Goal: Information Seeking & Learning: Learn about a topic

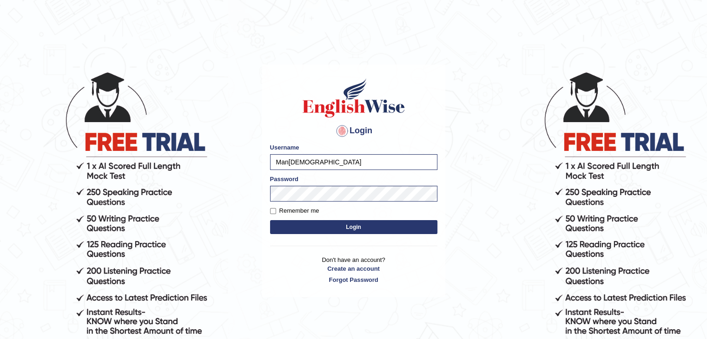
click at [338, 232] on button "Login" at bounding box center [353, 227] width 167 height 14
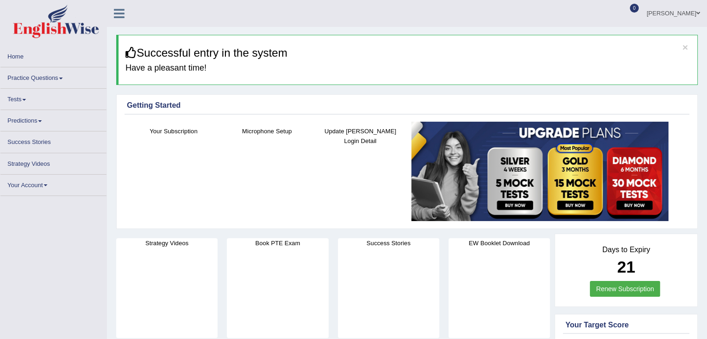
click at [57, 73] on link "Practice Questions" at bounding box center [53, 76] width 106 height 18
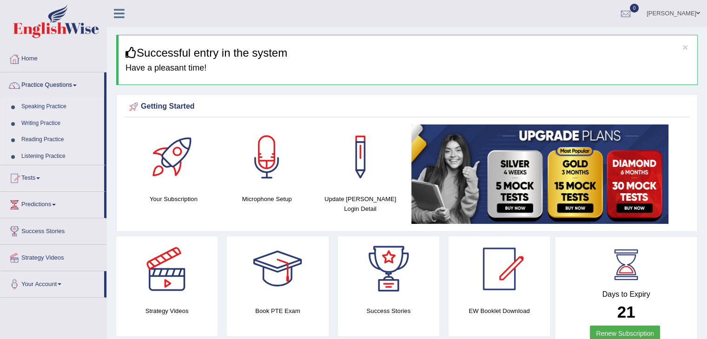
click at [44, 138] on link "Reading Practice" at bounding box center [60, 140] width 87 height 17
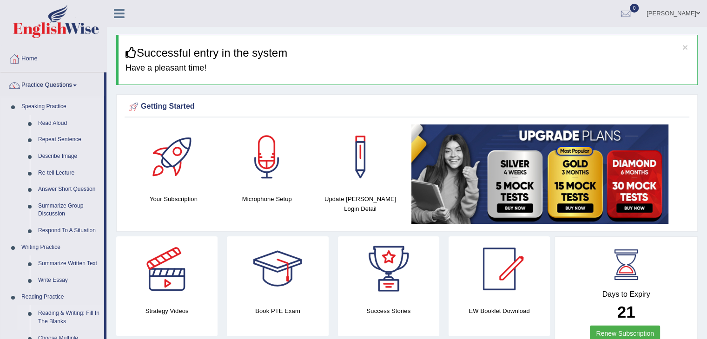
click at [60, 312] on link "Reading & Writing: Fill In The Blanks" at bounding box center [69, 317] width 70 height 25
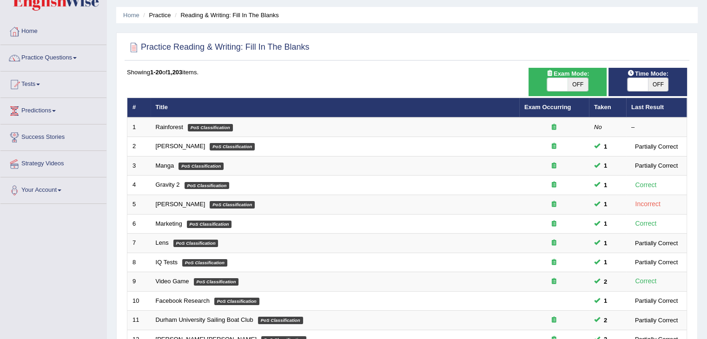
scroll to position [24, 0]
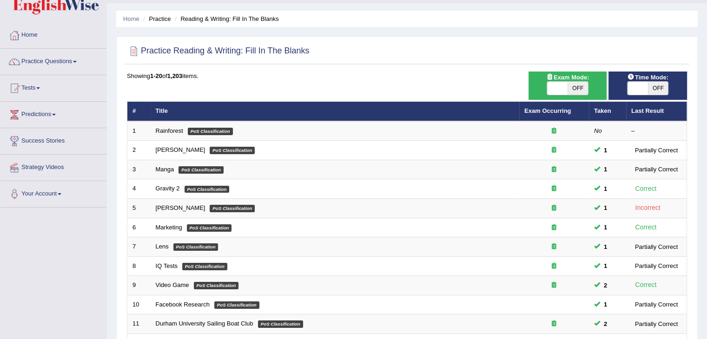
click at [707, 92] on html "Toggle navigation Home Practice Questions Speaking Practice Read Aloud Repeat S…" at bounding box center [353, 145] width 707 height 339
click at [562, 85] on span at bounding box center [557, 88] width 20 height 13
checkbox input "true"
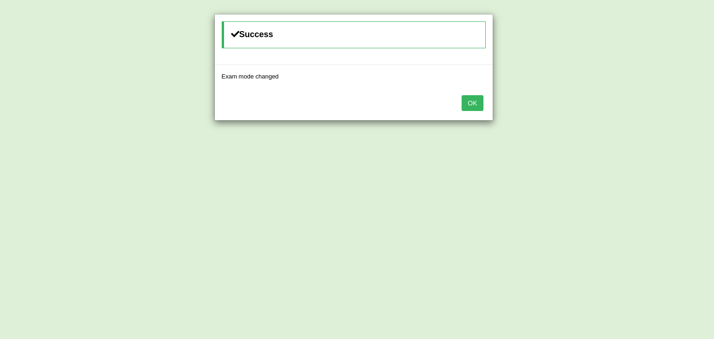
click at [480, 106] on button "OK" at bounding box center [472, 103] width 21 height 16
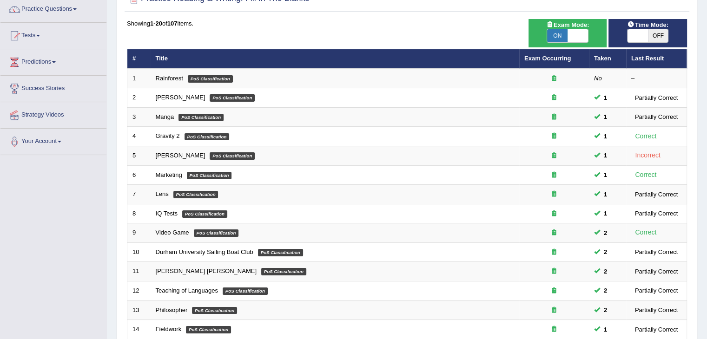
scroll to position [78, 0]
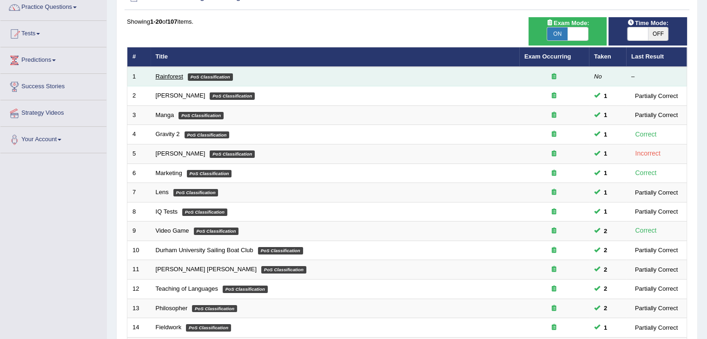
click at [182, 77] on link "Rainforest" at bounding box center [169, 76] width 27 height 7
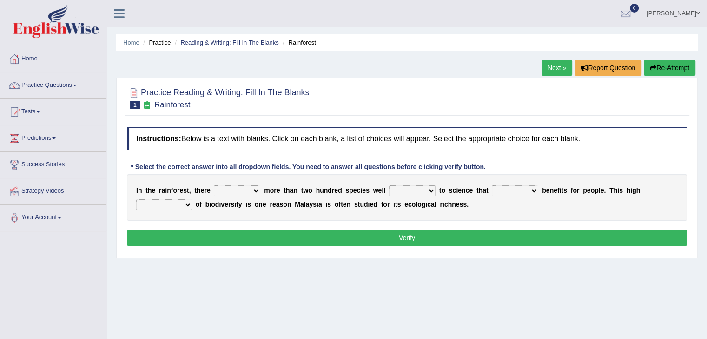
click at [243, 192] on select "have can be has is" at bounding box center [237, 190] width 46 height 11
select select "is"
click at [214, 185] on select "have can be has is" at bounding box center [237, 190] width 46 height 11
click at [415, 194] on select "knowing known knew know" at bounding box center [412, 190] width 46 height 11
click at [528, 189] on select "contain contained containing contains" at bounding box center [515, 190] width 46 height 11
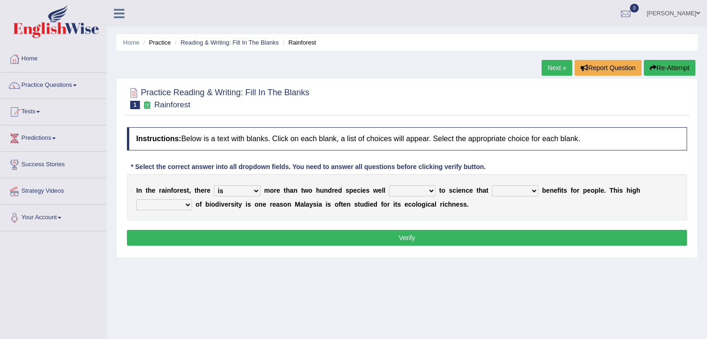
select select "contain"
click at [492, 185] on select "contain contained containing contains" at bounding box center [515, 190] width 46 height 11
click at [424, 189] on select "knowing known knew know" at bounding box center [412, 190] width 46 height 11
select select "known"
click at [389, 185] on select "knowing known knew know" at bounding box center [412, 190] width 46 height 11
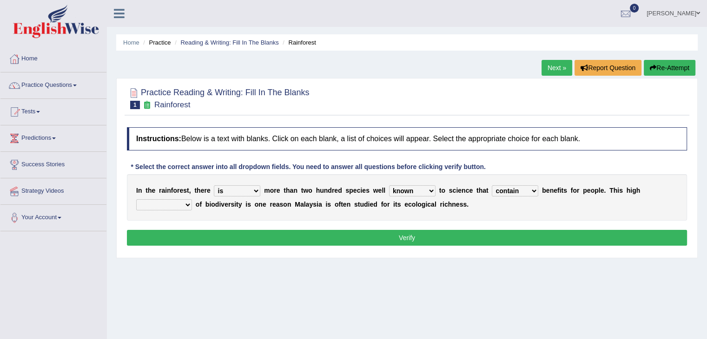
click at [169, 207] on select "condensation conjunction continuity complexity" at bounding box center [164, 204] width 56 height 11
select select "complexity"
click at [136, 199] on select "condensation conjunction continuity complexity" at bounding box center [164, 204] width 56 height 11
click at [273, 241] on button "Verify" at bounding box center [407, 238] width 560 height 16
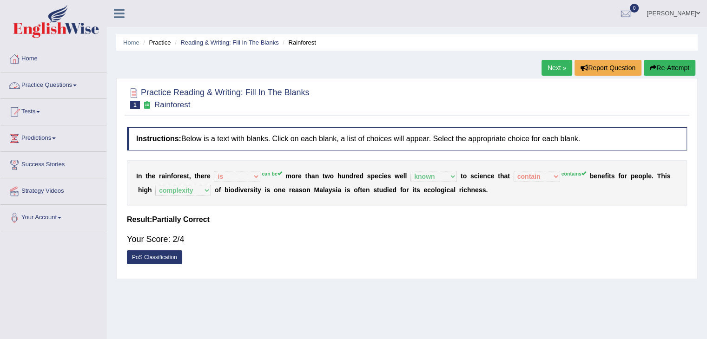
click at [69, 86] on link "Practice Questions" at bounding box center [53, 84] width 106 height 23
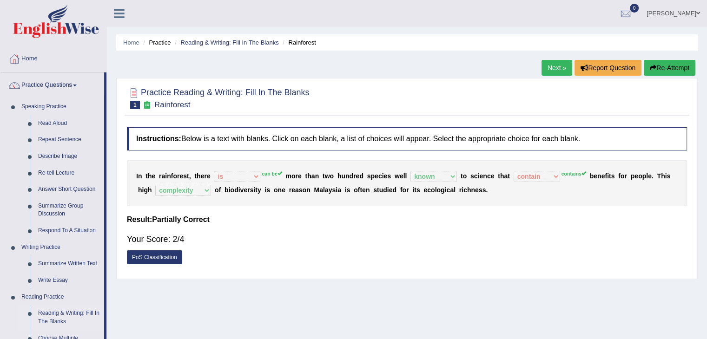
click at [66, 313] on link "Reading & Writing: Fill In The Blanks" at bounding box center [69, 317] width 70 height 25
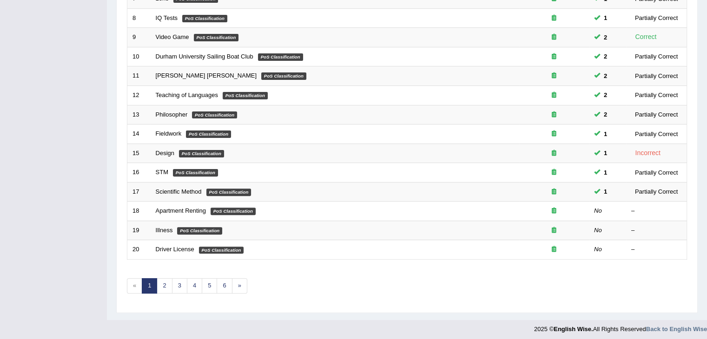
scroll to position [273, 0]
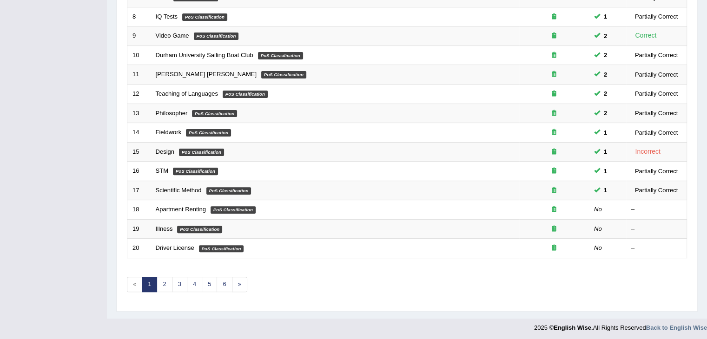
drag, startPoint x: 0, startPoint y: 0, endPoint x: 714, endPoint y: 237, distance: 751.8
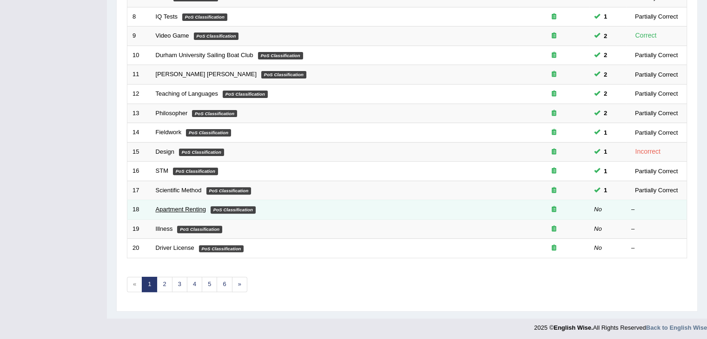
click at [192, 210] on link "Apartment Renting" at bounding box center [181, 209] width 50 height 7
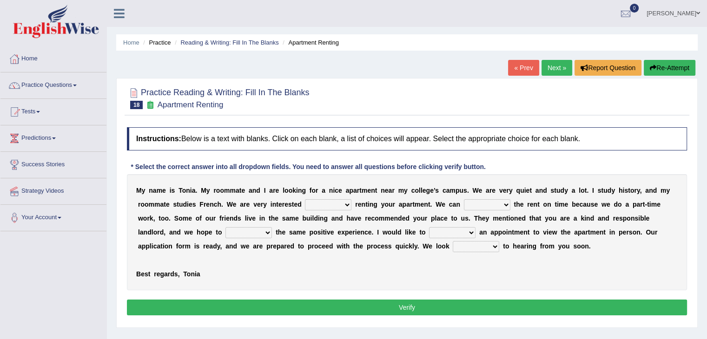
click at [342, 204] on select "for about at in" at bounding box center [328, 204] width 46 height 11
select select "about"
click at [305, 199] on select "for about at in" at bounding box center [328, 204] width 46 height 11
click at [484, 203] on select "afford get pay bring" at bounding box center [487, 204] width 46 height 11
select select "pay"
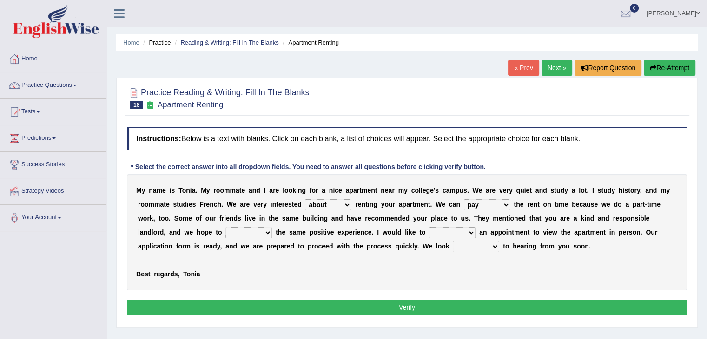
click at [464, 199] on select "afford get pay bring" at bounding box center [487, 204] width 46 height 11
click at [250, 235] on select "form meet have decide" at bounding box center [248, 232] width 46 height 11
select select "meet"
click at [225, 227] on select "form meet have decide" at bounding box center [248, 232] width 46 height 11
click at [463, 233] on select "own recall revise make" at bounding box center [452, 232] width 46 height 11
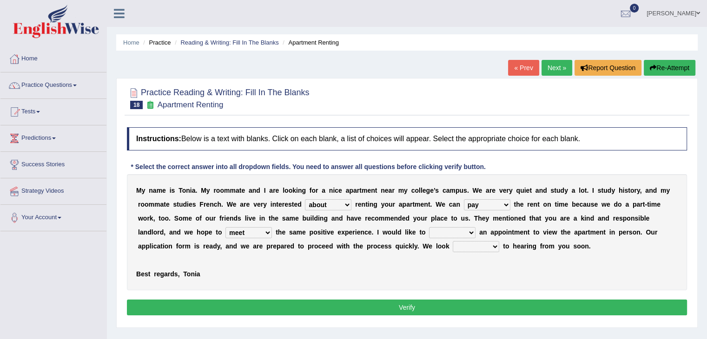
select select "make"
click at [429, 227] on select "own recall revise make" at bounding box center [452, 232] width 46 height 11
click at [469, 249] on select "around out in forward" at bounding box center [476, 246] width 46 height 11
select select "forward"
click at [453, 241] on select "around out in forward" at bounding box center [476, 246] width 46 height 11
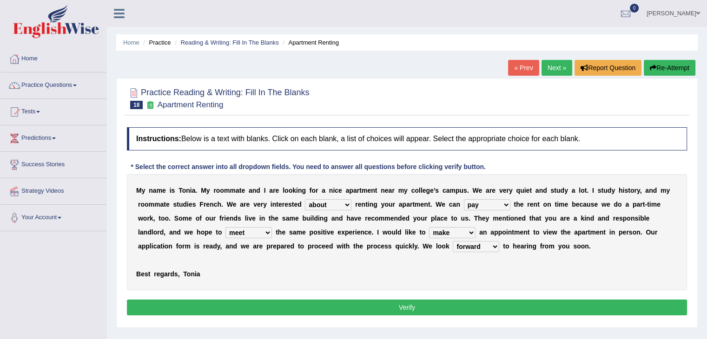
click at [467, 305] on button "Verify" at bounding box center [407, 308] width 560 height 16
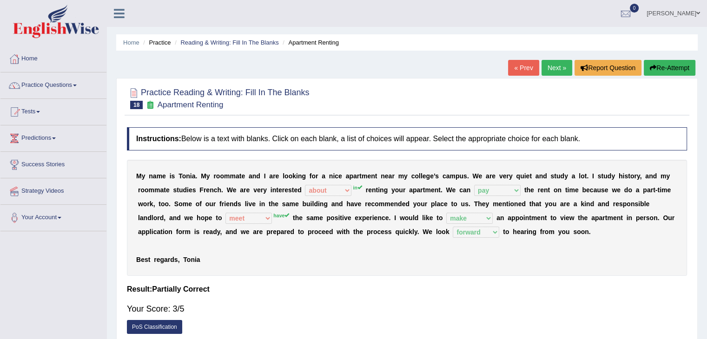
click at [558, 66] on link "Next »" at bounding box center [557, 68] width 31 height 16
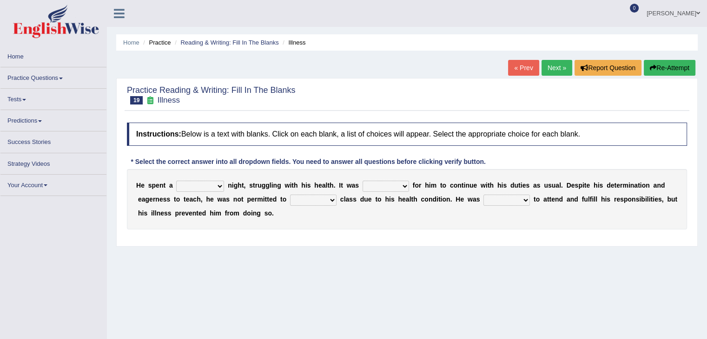
click at [213, 190] on select "cheerful restful meaningful painful" at bounding box center [200, 186] width 48 height 11
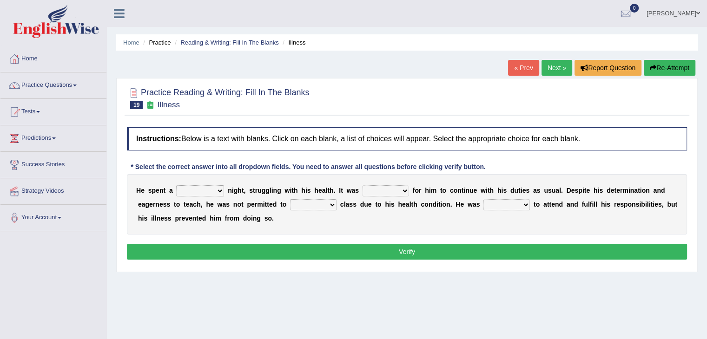
select select "painful"
click at [176, 185] on select "cheerful restful meaningful painful" at bounding box center [200, 190] width 48 height 11
click at [209, 188] on select "cheerful restful meaningful painful" at bounding box center [200, 190] width 48 height 11
click at [267, 240] on div "Instructions: Below is a text with blanks. Click on each blank, a list of choic…" at bounding box center [407, 195] width 565 height 145
click at [394, 190] on select "enjoyable simple difficult natural" at bounding box center [386, 190] width 46 height 11
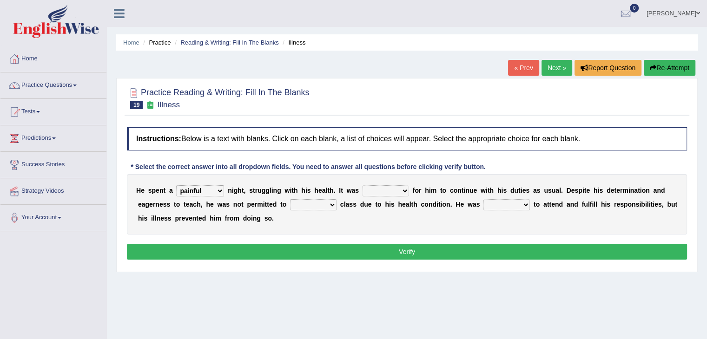
select select "difficult"
click at [363, 185] on select "enjoyable simple difficult natural" at bounding box center [386, 190] width 46 height 11
click at [313, 206] on select "teach leave cancel attend" at bounding box center [313, 204] width 46 height 11
select select "attend"
click at [290, 199] on select "teach leave cancel attend" at bounding box center [313, 204] width 46 height 11
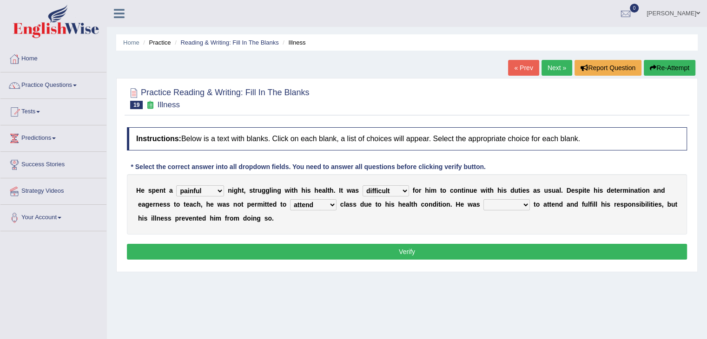
click at [513, 205] on select "anxious forced lazy happy" at bounding box center [507, 204] width 46 height 11
select select "happy"
click at [484, 199] on select "anxious forced lazy happy" at bounding box center [507, 204] width 46 height 11
click at [492, 246] on button "Verify" at bounding box center [407, 252] width 560 height 16
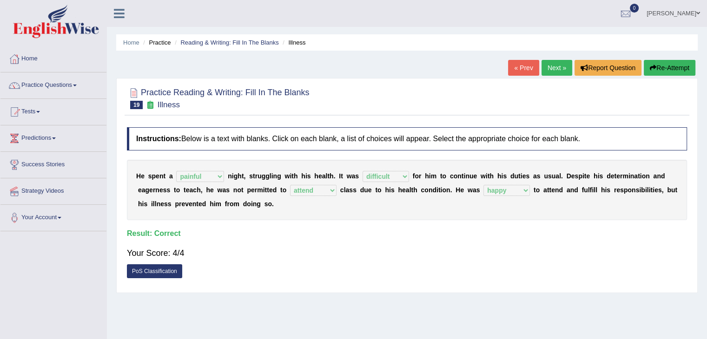
click at [557, 68] on link "Next »" at bounding box center [557, 68] width 31 height 16
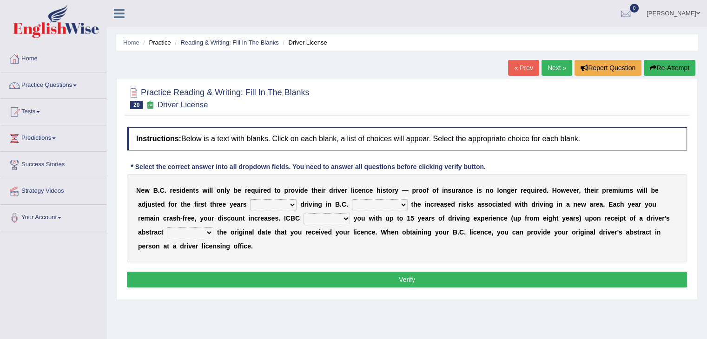
click at [279, 205] on select "within among against of" at bounding box center [273, 204] width 46 height 11
select select "of"
click at [250, 199] on select "within among against of" at bounding box center [273, 204] width 46 height 11
click at [398, 204] on select "depending on as for due to thanks to" at bounding box center [380, 204] width 56 height 11
select select "due to"
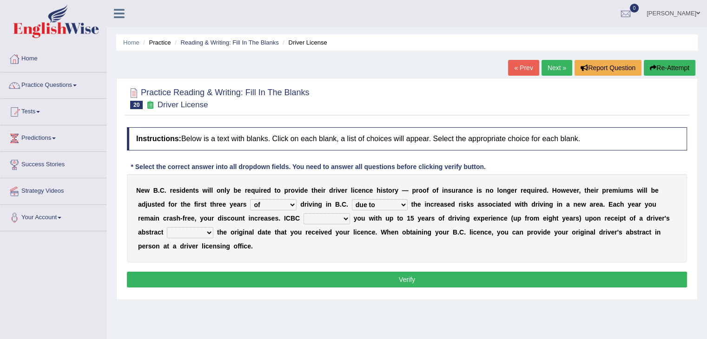
click at [352, 199] on select "depending on as for due to thanks to" at bounding box center [380, 204] width 56 height 11
click at [330, 219] on select "credited crediting credit will credit" at bounding box center [327, 218] width 46 height 11
select select "will credit"
click at [304, 213] on select "credited crediting credit will credit" at bounding box center [327, 218] width 46 height 11
click at [198, 234] on select "showing show shows shown" at bounding box center [190, 232] width 46 height 11
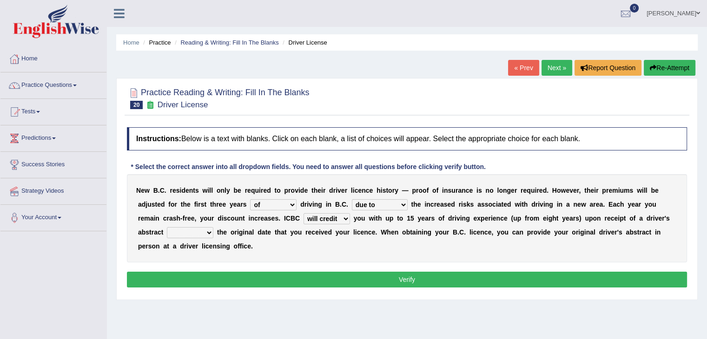
select select "shown"
click at [167, 227] on select "showing show shows shown" at bounding box center [190, 232] width 46 height 11
click at [259, 281] on button "Verify" at bounding box center [407, 280] width 560 height 16
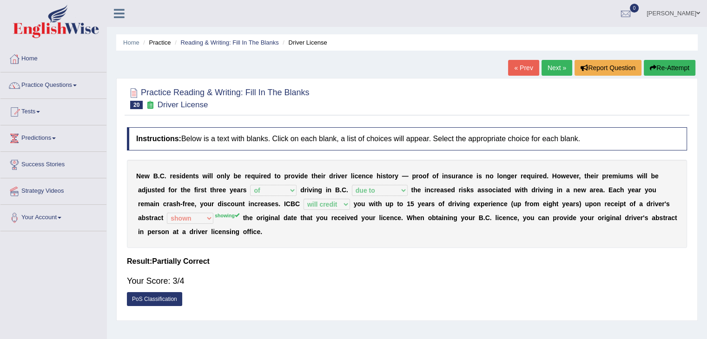
click at [556, 69] on link "Next »" at bounding box center [557, 68] width 31 height 16
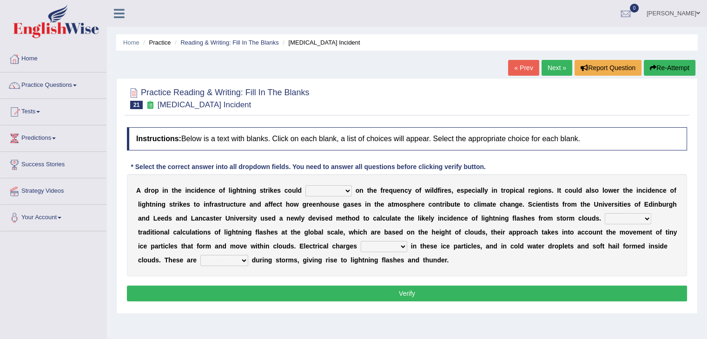
click at [333, 191] on select "dwell focus impact depend" at bounding box center [328, 190] width 46 height 11
select select "impact"
click at [305, 185] on select "dwell focus impact depend" at bounding box center [328, 190] width 46 height 11
click at [623, 217] on select "Unlike Unless Except Besides" at bounding box center [628, 218] width 46 height 11
select select "Unless"
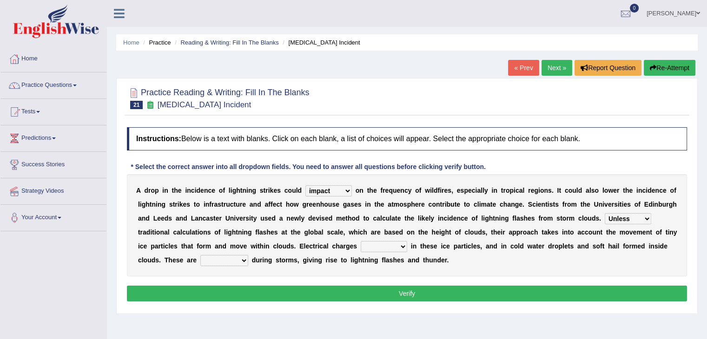
click at [605, 213] on select "Unlike Unless Except Besides" at bounding box center [628, 218] width 46 height 11
click at [405, 244] on select "run off build up mess up zoom in" at bounding box center [384, 246] width 46 height 11
click at [401, 248] on select "run off build up mess up zoom in" at bounding box center [384, 246] width 46 height 11
select select "build up"
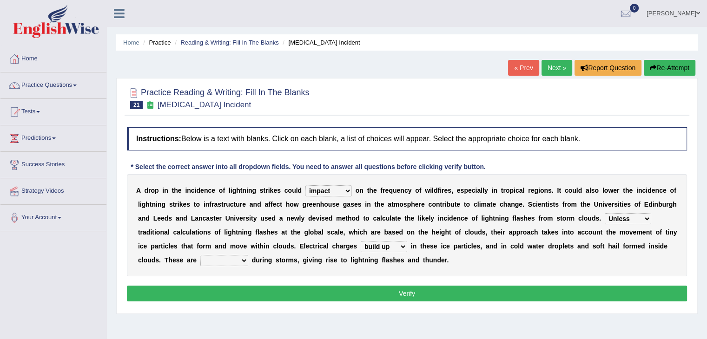
click at [361, 241] on select "run off build up mess up zoom in" at bounding box center [384, 246] width 46 height 11
click at [230, 261] on select "collected diverted rounded discharged" at bounding box center [224, 260] width 48 height 11
select select "collected"
click at [200, 255] on select "collected diverted rounded discharged" at bounding box center [224, 260] width 48 height 11
click at [253, 292] on button "Verify" at bounding box center [407, 294] width 560 height 16
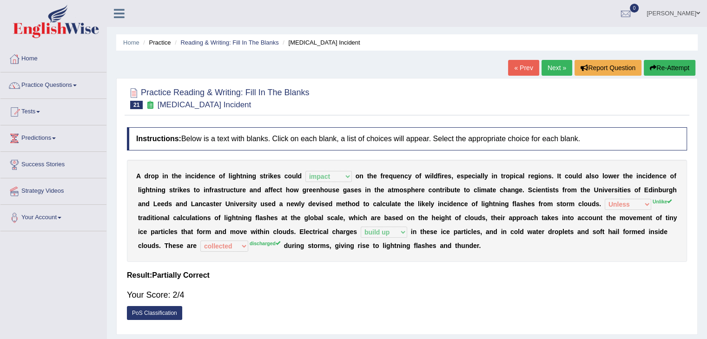
click at [553, 71] on link "Next »" at bounding box center [557, 68] width 31 height 16
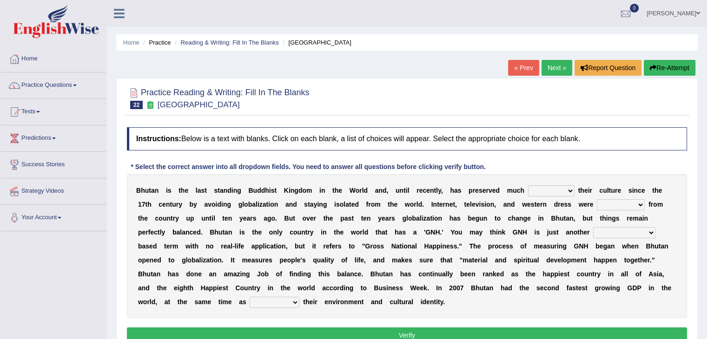
click at [551, 192] on select "of about to for" at bounding box center [551, 190] width 46 height 11
select select "about"
click at [528, 185] on select "of about to for" at bounding box center [551, 190] width 46 height 11
click at [619, 203] on select "summoned observed displayed banned" at bounding box center [621, 204] width 48 height 11
select select "banned"
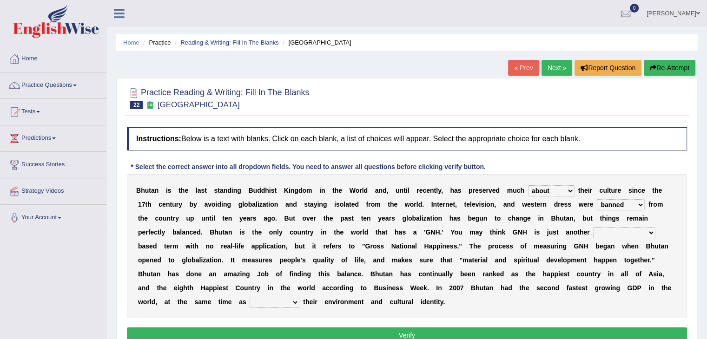
click at [597, 199] on select "summoned observed displayed banned" at bounding box center [621, 204] width 48 height 11
click at [641, 230] on select "statistically barely overwhelmingly roughly" at bounding box center [624, 232] width 62 height 11
select select "statistically"
click at [593, 227] on select "statistically barely overwhelmingly roughly" at bounding box center [624, 232] width 62 height 11
click at [250, 297] on select "demeaning intruding maintaining mourning" at bounding box center [275, 302] width 50 height 11
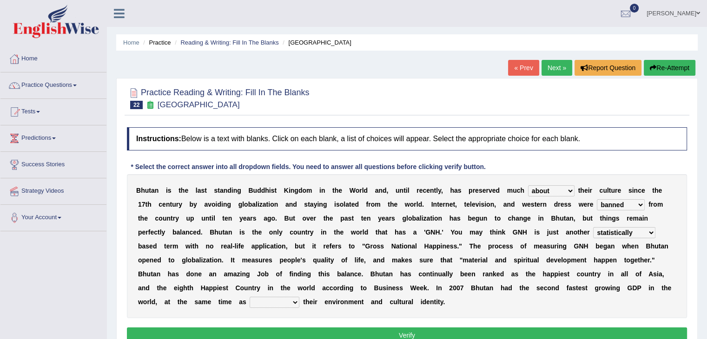
select select "maintaining"
click at [250, 297] on select "demeaning intruding maintaining mourning" at bounding box center [275, 302] width 50 height 11
click at [288, 331] on button "Verify" at bounding box center [407, 336] width 560 height 16
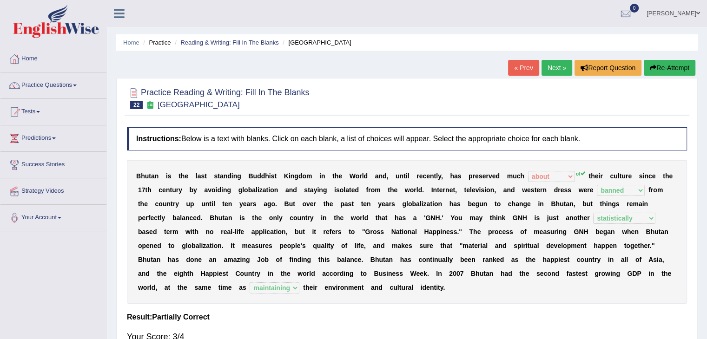
click at [557, 70] on link "Next »" at bounding box center [557, 68] width 31 height 16
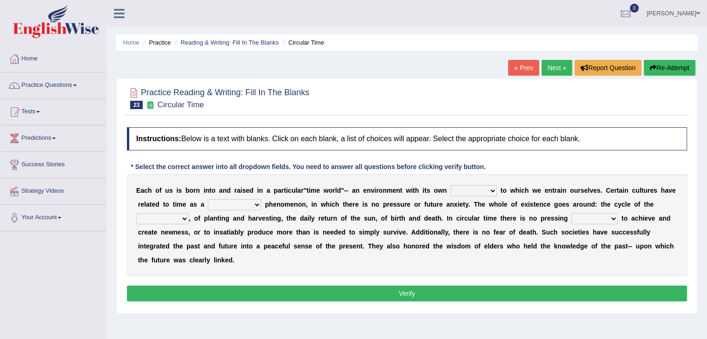
click at [464, 192] on select "area shape rhythm inclination" at bounding box center [473, 190] width 46 height 11
select select "rhythm"
click at [450, 185] on select "area shape rhythm inclination" at bounding box center [473, 190] width 46 height 11
click at [242, 202] on select "cyclical conventional recycling cylindrical" at bounding box center [234, 204] width 53 height 11
select select "cyclical"
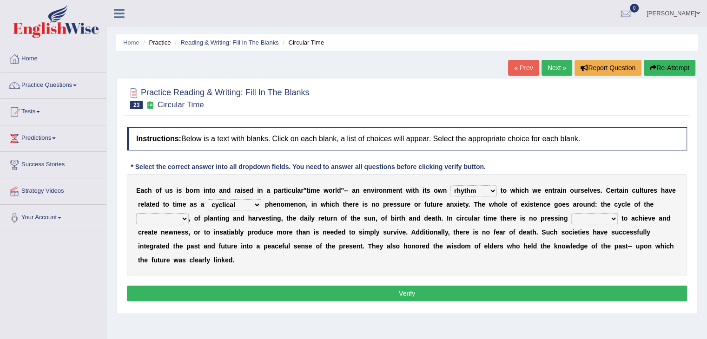
click at [208, 199] on select "cyclical conventional recycling cylindrical" at bounding box center [234, 204] width 53 height 11
click at [184, 220] on select "days seasons arrangement periods" at bounding box center [162, 218] width 53 height 11
select select "seasons"
click at [136, 213] on select "days seasons arrangement periods" at bounding box center [162, 218] width 53 height 11
click at [609, 221] on select "issue point cause need" at bounding box center [594, 218] width 46 height 11
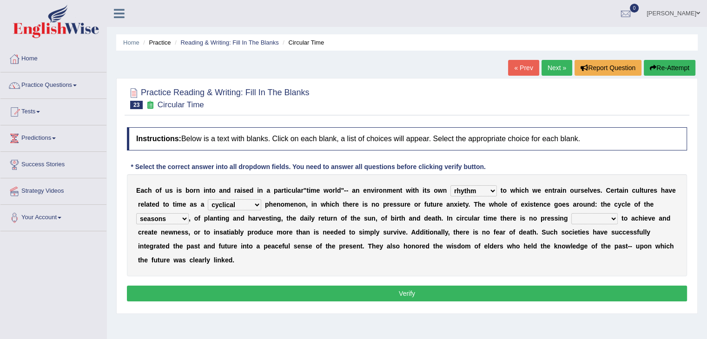
select select "need"
click at [571, 213] on select "issue point cause need" at bounding box center [594, 218] width 46 height 11
click at [564, 293] on button "Verify" at bounding box center [407, 294] width 560 height 16
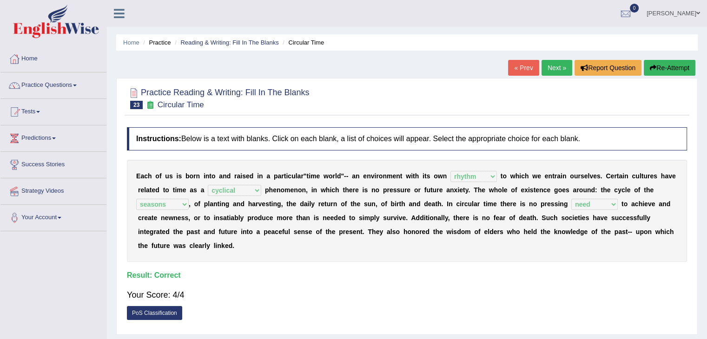
click at [559, 66] on link "Next »" at bounding box center [557, 68] width 31 height 16
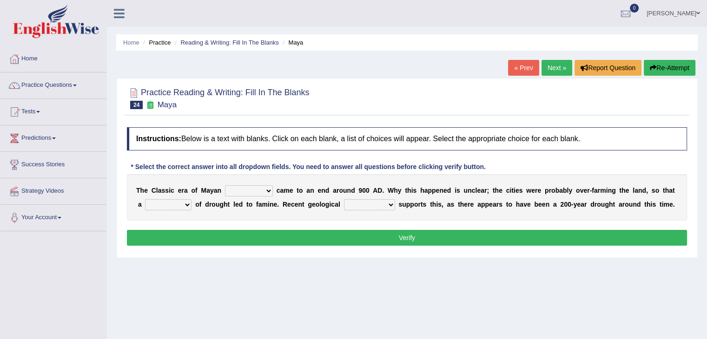
click at [621, 100] on div at bounding box center [407, 98] width 560 height 28
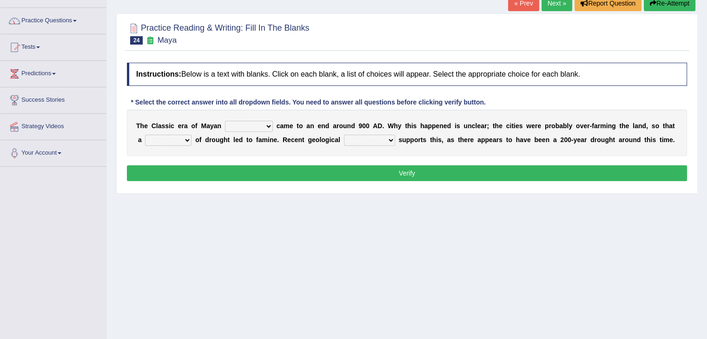
scroll to position [66, 0]
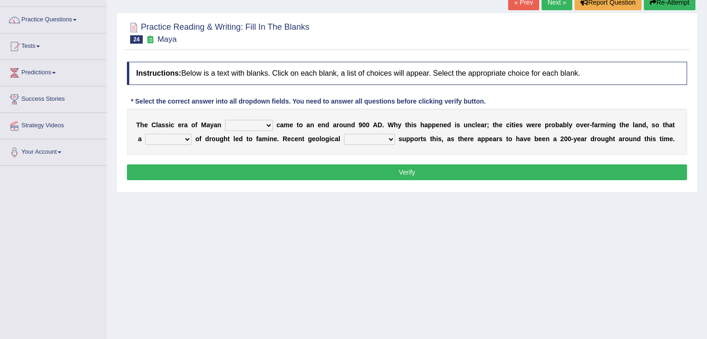
click at [253, 122] on select "community society civilization class" at bounding box center [249, 125] width 48 height 11
click at [253, 127] on select "community society civilization class" at bounding box center [249, 125] width 48 height 11
select select "community"
click at [225, 120] on select "community society civilization class" at bounding box center [249, 125] width 48 height 11
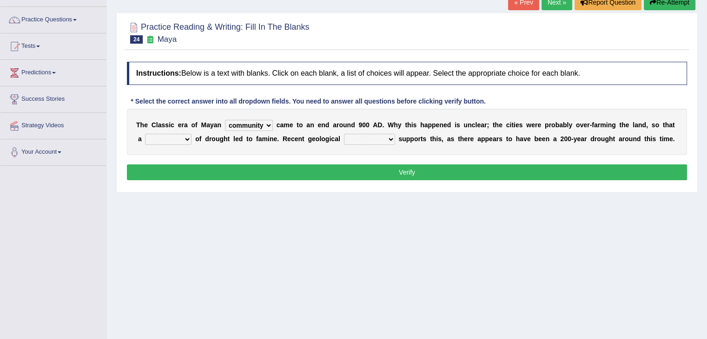
click at [182, 136] on select "time period range phase" at bounding box center [168, 139] width 46 height 11
select select "period"
click at [145, 134] on select "time period range phase" at bounding box center [168, 139] width 46 height 11
click at [387, 141] on select "research test examination exploitation" at bounding box center [369, 139] width 51 height 11
select select "research"
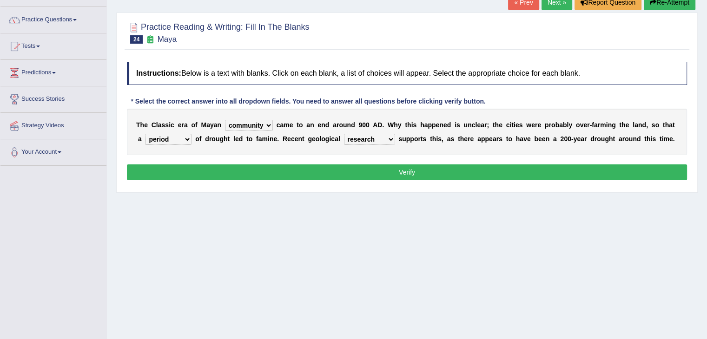
click at [344, 134] on select "research test examination exploitation" at bounding box center [369, 139] width 51 height 11
click at [386, 173] on button "Verify" at bounding box center [407, 173] width 560 height 16
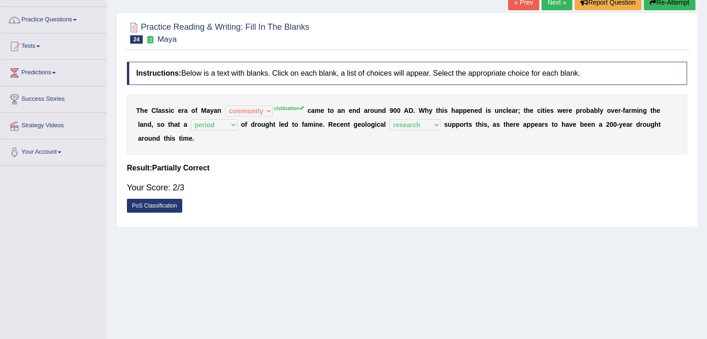
click at [550, 8] on link "Next »" at bounding box center [557, 2] width 31 height 16
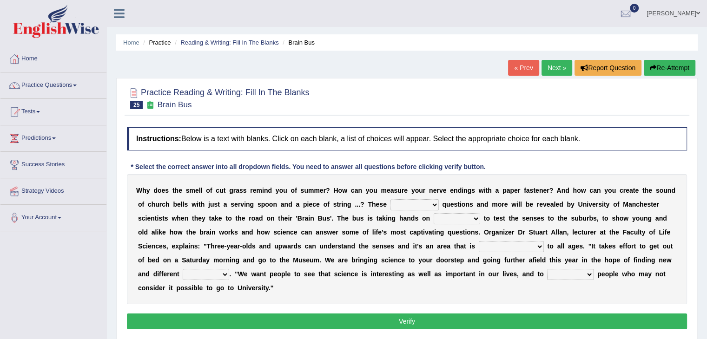
click at [422, 200] on select "fascinating unattended gratuitous underlying" at bounding box center [415, 204] width 48 height 11
select select "fascinating"
click at [391, 199] on select "fascinating unattended gratuitous underlying" at bounding box center [415, 204] width 48 height 11
click at [298, 274] on b "o" at bounding box center [299, 274] width 4 height 7
click at [450, 222] on select "activities mages facets revenues" at bounding box center [457, 218] width 46 height 11
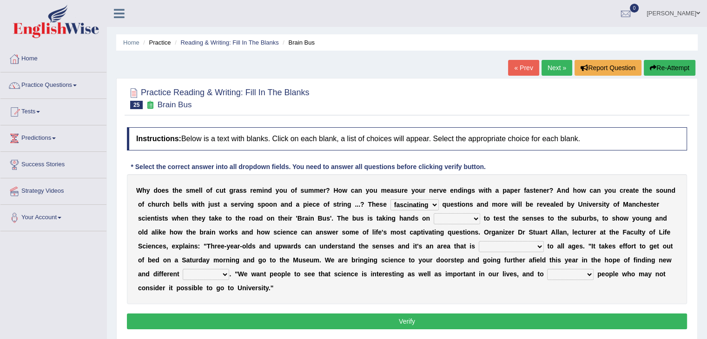
select select "facets"
click at [434, 213] on select "activities mages facets revenues" at bounding box center [457, 218] width 46 height 11
click at [506, 250] on select "misleading disproportionate intriguing proximal" at bounding box center [511, 246] width 65 height 11
select select "misleading"
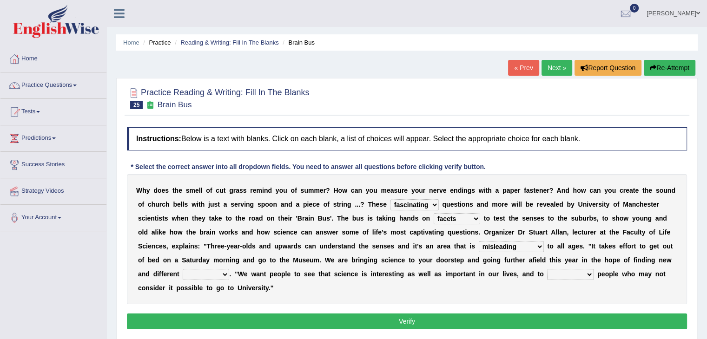
click at [479, 241] on select "misleading disproportionate intriguing proximal" at bounding box center [511, 246] width 65 height 11
click at [198, 273] on select "groups mobs auditors audiences" at bounding box center [206, 274] width 46 height 11
select select "groups"
click at [183, 269] on select "groups mobs auditors audiences" at bounding box center [206, 274] width 46 height 11
click at [563, 276] on select "force plead credit encourage" at bounding box center [570, 274] width 46 height 11
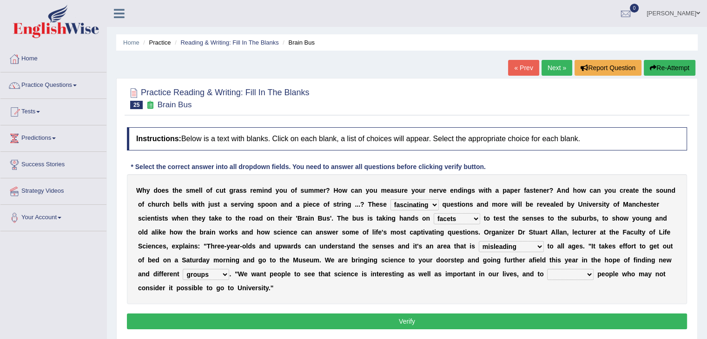
select select "encourage"
click at [547, 269] on select "force plead credit encourage" at bounding box center [570, 274] width 46 height 11
click at [550, 318] on button "Verify" at bounding box center [407, 322] width 560 height 16
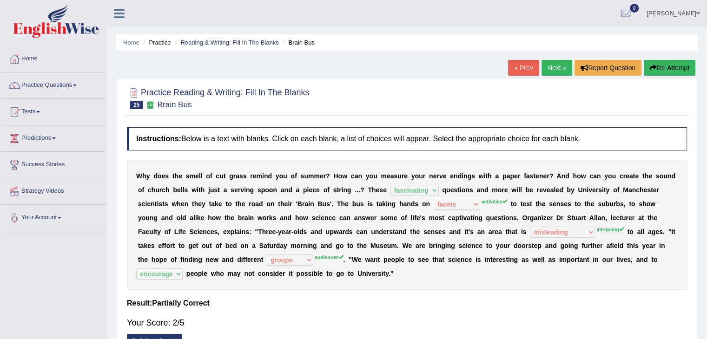
click at [554, 71] on link "Next »" at bounding box center [557, 68] width 31 height 16
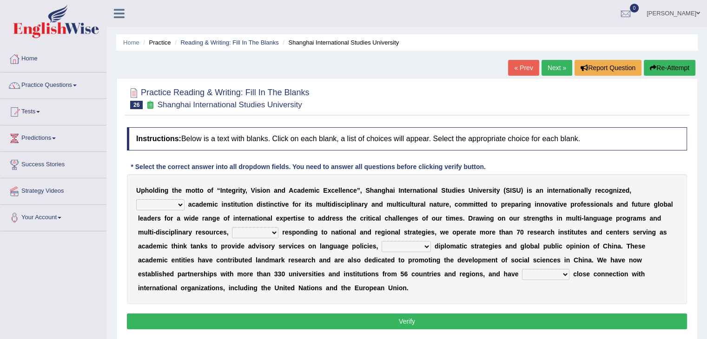
click at [175, 201] on select "universal amiable dishonest prestigious" at bounding box center [160, 204] width 48 height 11
select select "universal"
click at [136, 199] on select "universal amiable dishonest prestigious" at bounding box center [160, 204] width 48 height 11
click at [164, 229] on b "s" at bounding box center [163, 232] width 4 height 7
click at [269, 233] on select "of as with while" at bounding box center [255, 232] width 46 height 11
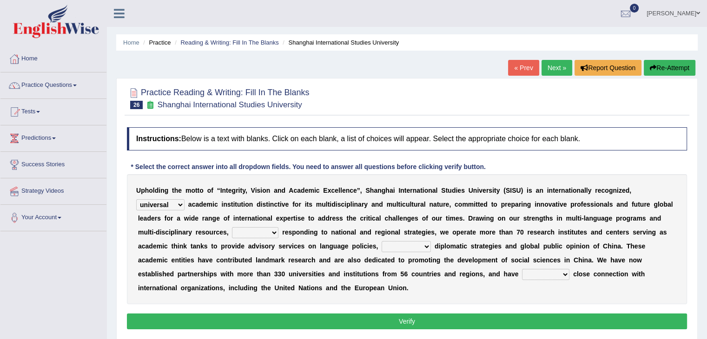
select select "while"
click at [232, 227] on select "of as with while" at bounding box center [255, 232] width 46 height 11
click at [407, 248] on select "city's country's university's province's" at bounding box center [406, 246] width 49 height 11
select select "university's"
click at [382, 241] on select "city's country's university's province's" at bounding box center [406, 246] width 49 height 11
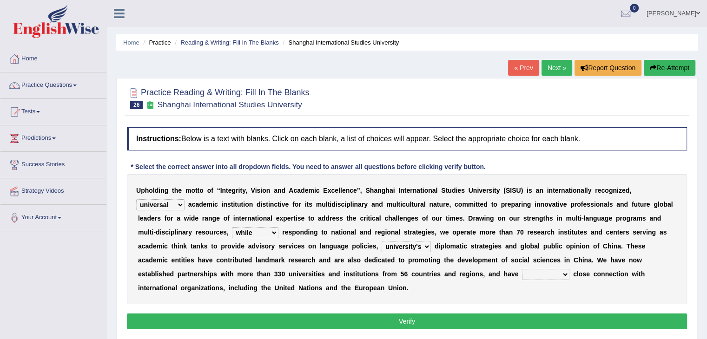
click at [547, 272] on select "maintained disarmed displaced revised" at bounding box center [545, 274] width 47 height 11
select select "maintained"
click at [522, 269] on select "maintained disarmed displaced revised" at bounding box center [545, 274] width 47 height 11
click at [523, 320] on button "Verify" at bounding box center [407, 322] width 560 height 16
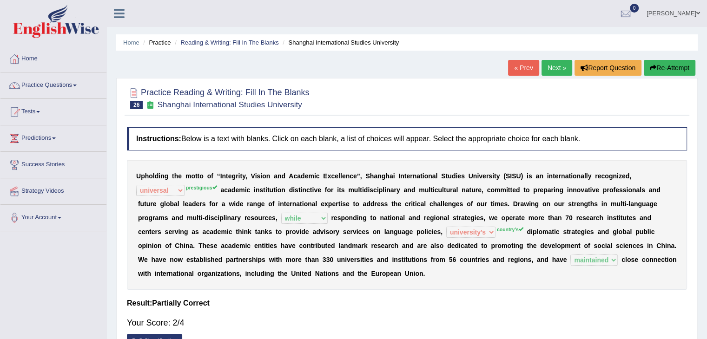
click at [555, 65] on link "Next »" at bounding box center [557, 68] width 31 height 16
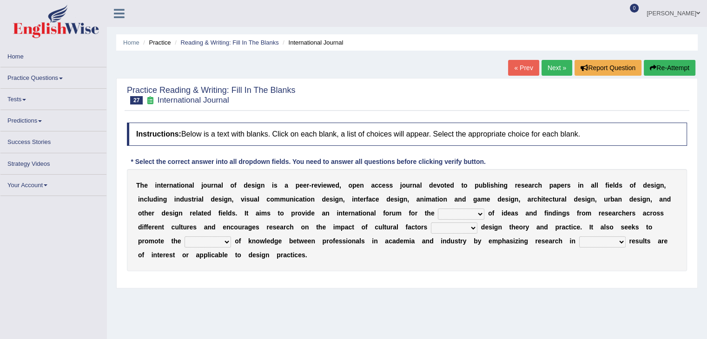
click at [48, 74] on link "Practice Questions" at bounding box center [53, 76] width 106 height 18
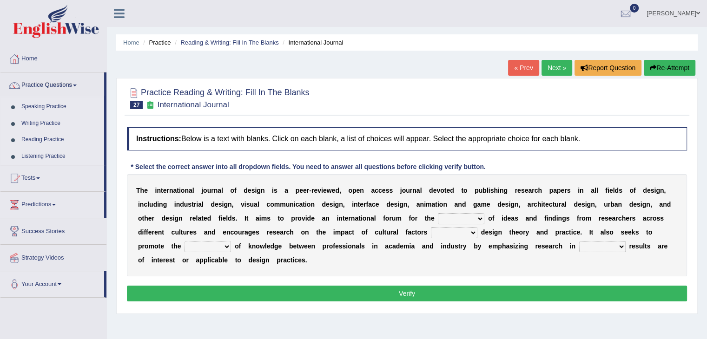
click at [60, 82] on link "Practice Questions" at bounding box center [52, 84] width 104 height 23
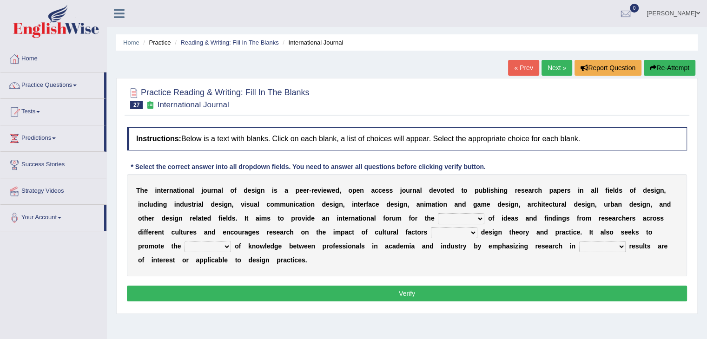
click at [60, 82] on link "Practice Questions" at bounding box center [52, 84] width 104 height 23
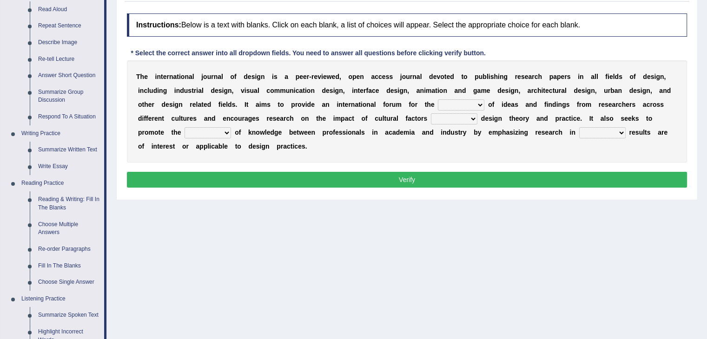
scroll to position [127, 0]
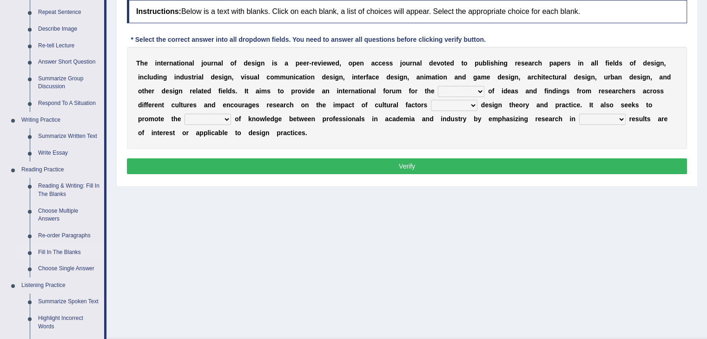
click at [62, 250] on link "Fill In The Blanks" at bounding box center [69, 253] width 70 height 17
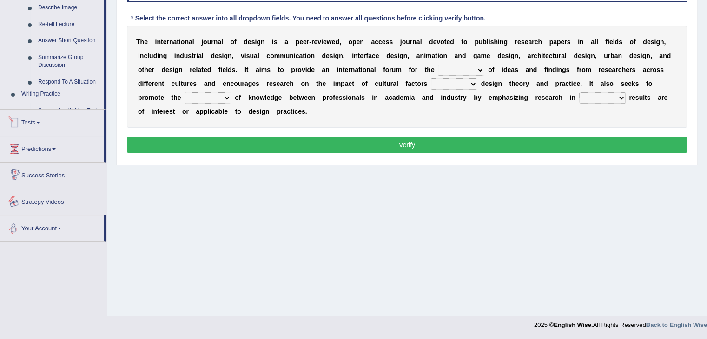
scroll to position [389, 0]
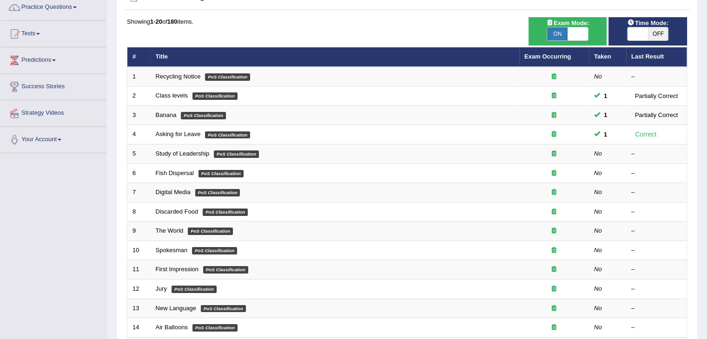
scroll to position [95, 0]
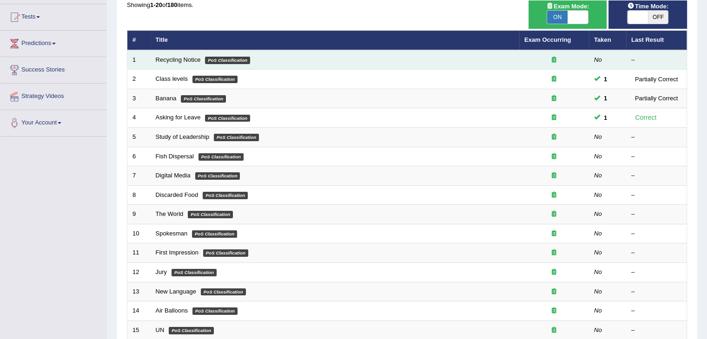
click at [185, 62] on td "Recycling Notice PoS Classification" at bounding box center [335, 60] width 369 height 20
click at [181, 60] on link "Recycling Notice" at bounding box center [178, 59] width 45 height 7
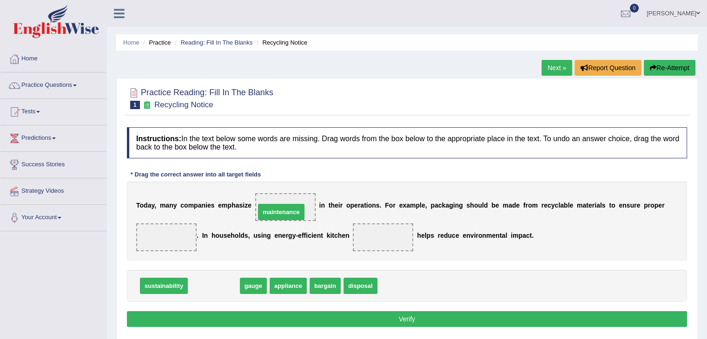
drag, startPoint x: 210, startPoint y: 290, endPoint x: 279, endPoint y: 214, distance: 102.7
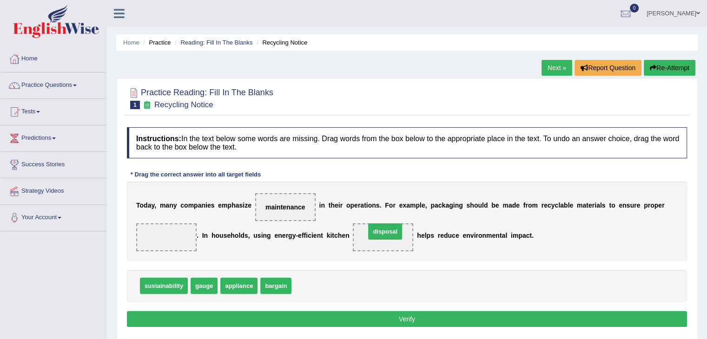
drag, startPoint x: 309, startPoint y: 285, endPoint x: 382, endPoint y: 232, distance: 89.9
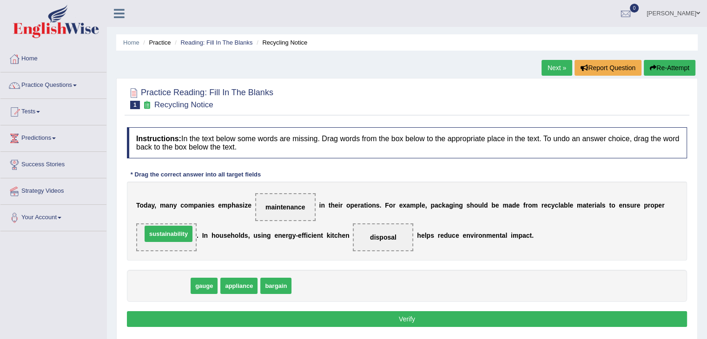
drag, startPoint x: 161, startPoint y: 285, endPoint x: 166, endPoint y: 232, distance: 52.3
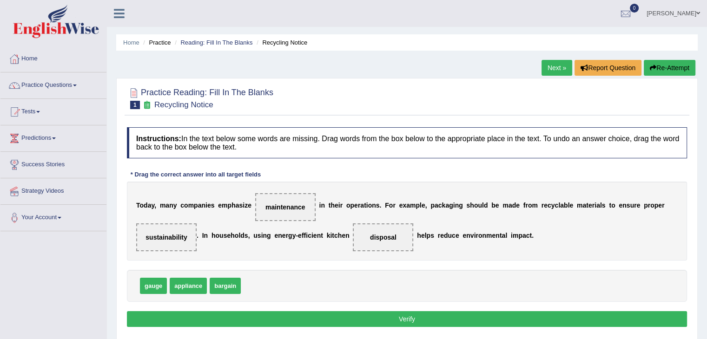
click at [259, 315] on button "Verify" at bounding box center [407, 319] width 560 height 16
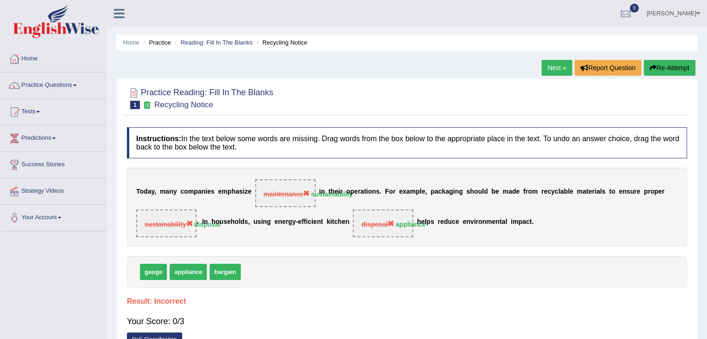
click at [657, 67] on button "Re-Attempt" at bounding box center [670, 68] width 52 height 16
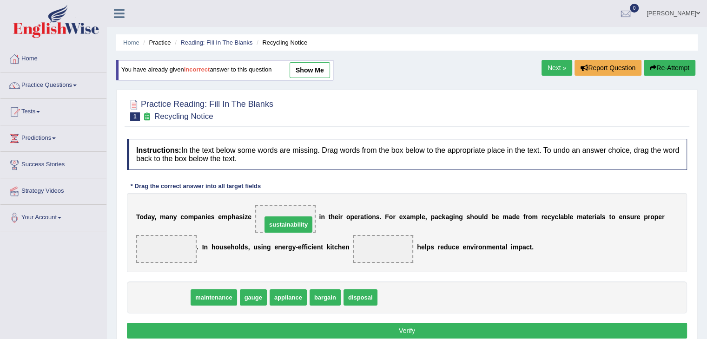
drag, startPoint x: 173, startPoint y: 297, endPoint x: 298, endPoint y: 224, distance: 144.4
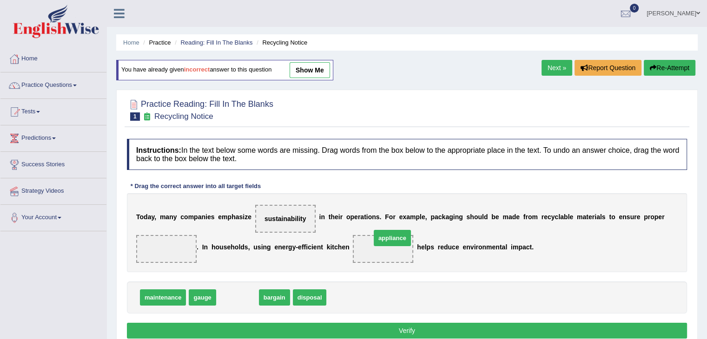
drag, startPoint x: 233, startPoint y: 296, endPoint x: 383, endPoint y: 240, distance: 160.0
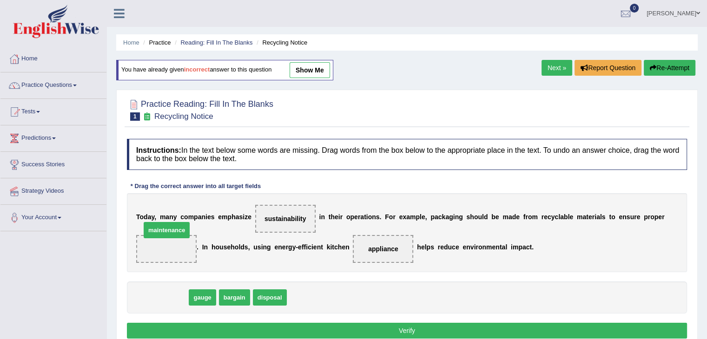
drag, startPoint x: 169, startPoint y: 298, endPoint x: 173, endPoint y: 225, distance: 73.5
click at [173, 225] on span "maintenance" at bounding box center [167, 230] width 46 height 16
drag, startPoint x: 165, startPoint y: 296, endPoint x: 173, endPoint y: 254, distance: 43.2
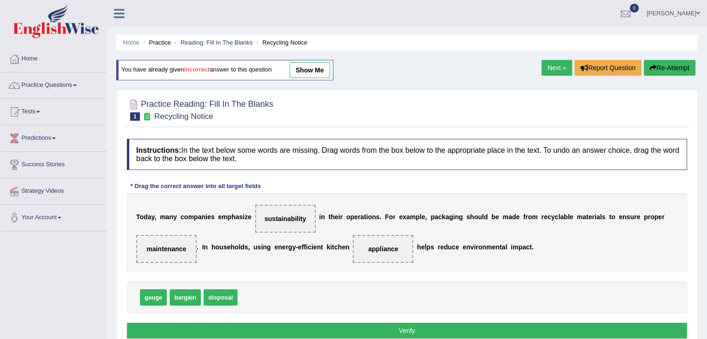
click at [370, 335] on button "Verify" at bounding box center [407, 331] width 560 height 16
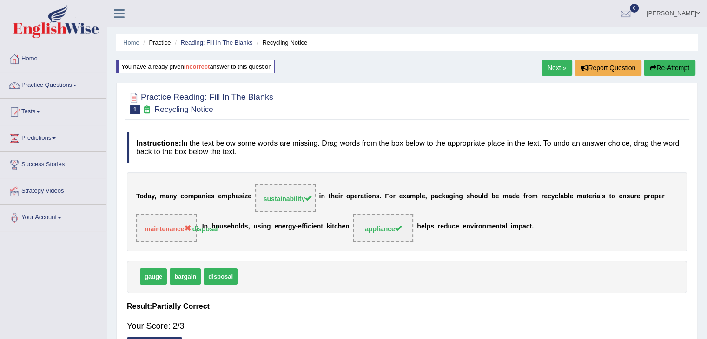
click at [552, 69] on link "Next »" at bounding box center [557, 68] width 31 height 16
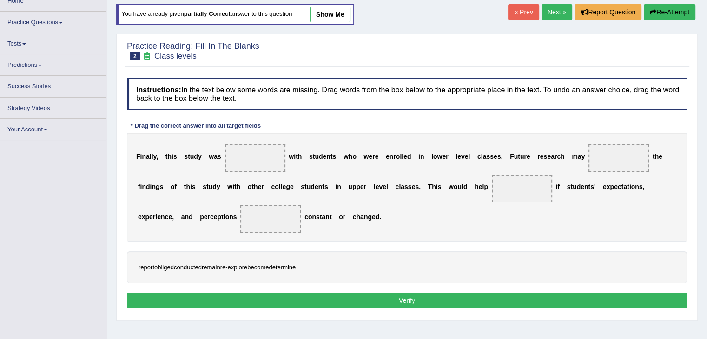
scroll to position [58, 0]
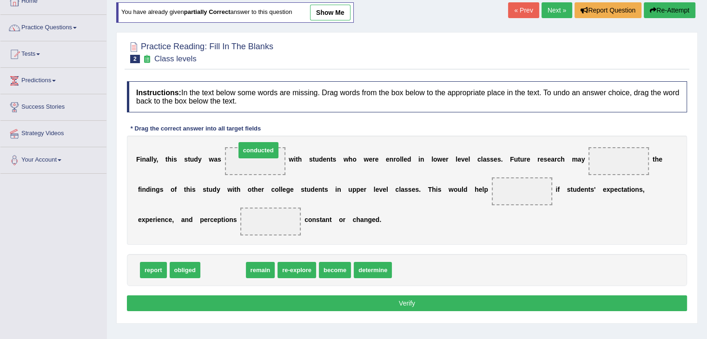
drag, startPoint x: 225, startPoint y: 270, endPoint x: 260, endPoint y: 152, distance: 123.6
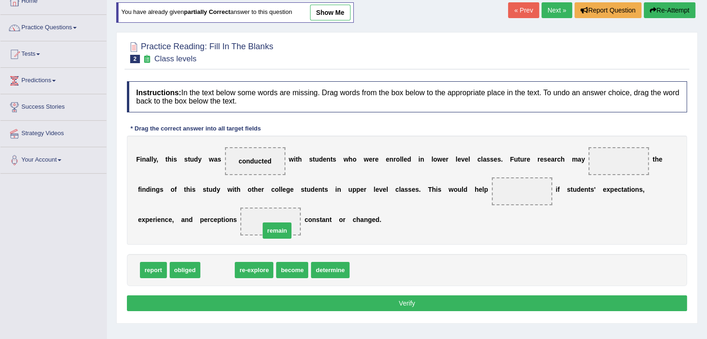
drag, startPoint x: 218, startPoint y: 272, endPoint x: 278, endPoint y: 232, distance: 71.4
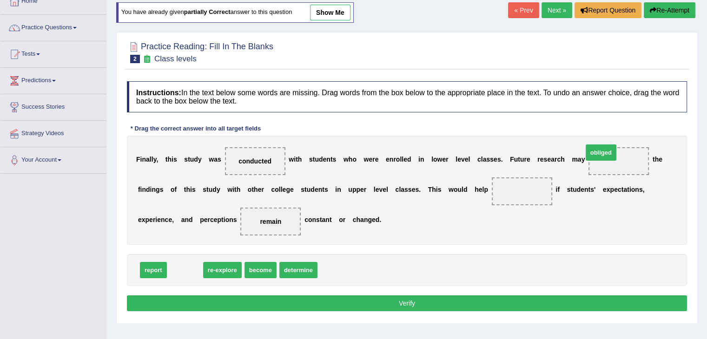
drag, startPoint x: 184, startPoint y: 271, endPoint x: 602, endPoint y: 154, distance: 433.4
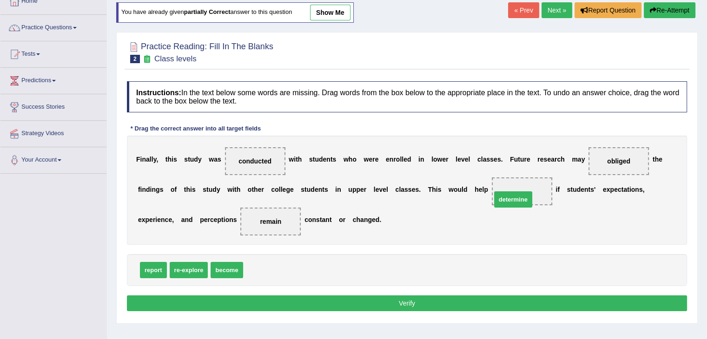
drag, startPoint x: 267, startPoint y: 272, endPoint x: 521, endPoint y: 185, distance: 267.9
click at [356, 300] on button "Verify" at bounding box center [407, 304] width 560 height 16
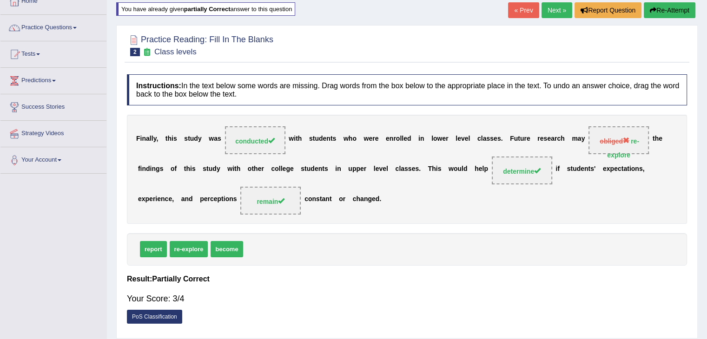
click at [555, 10] on link "Next »" at bounding box center [557, 10] width 31 height 16
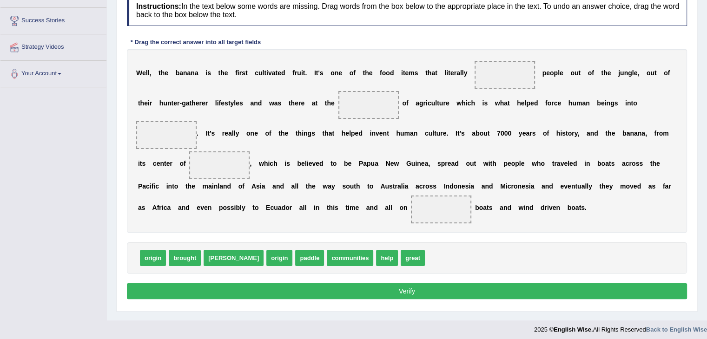
scroll to position [149, 0]
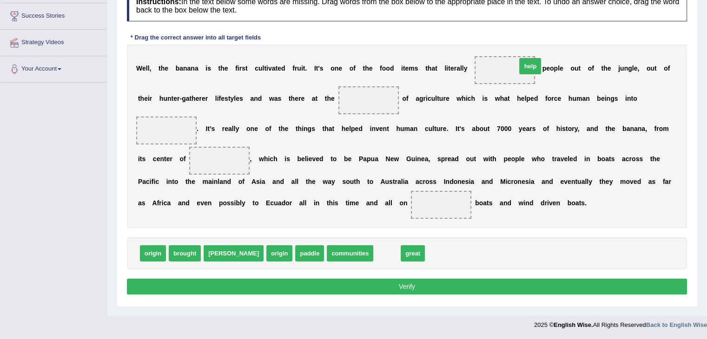
drag, startPoint x: 355, startPoint y: 255, endPoint x: 499, endPoint y: 69, distance: 235.4
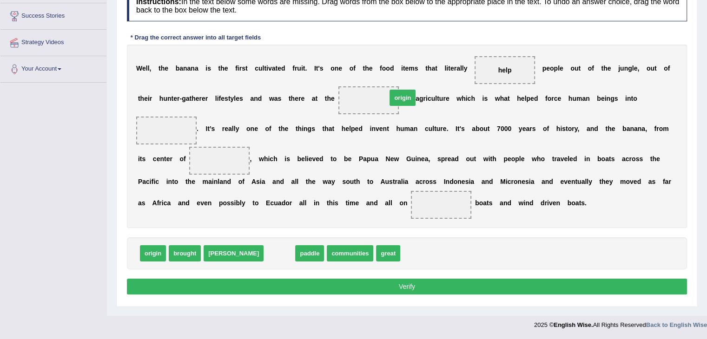
drag, startPoint x: 244, startPoint y: 254, endPoint x: 366, endPoint y: 98, distance: 198.3
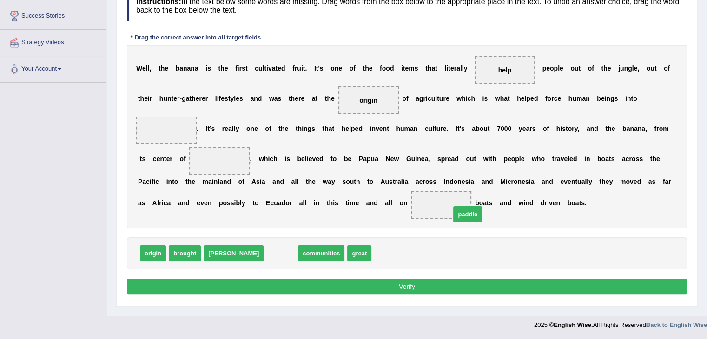
drag, startPoint x: 249, startPoint y: 251, endPoint x: 436, endPoint y: 212, distance: 190.9
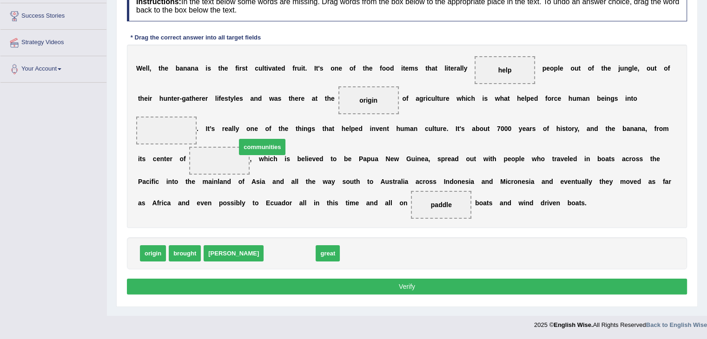
drag, startPoint x: 254, startPoint y: 253, endPoint x: 225, endPoint y: 151, distance: 106.3
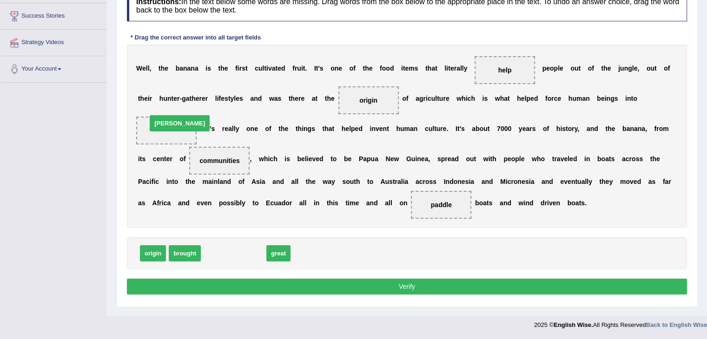
drag, startPoint x: 214, startPoint y: 255, endPoint x: 163, endPoint y: 119, distance: 145.3
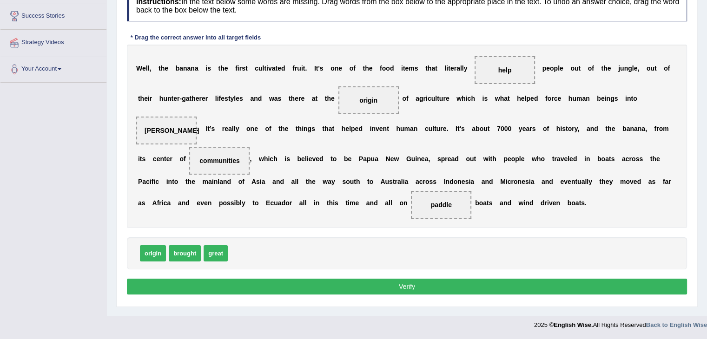
click at [411, 285] on button "Verify" at bounding box center [407, 287] width 560 height 16
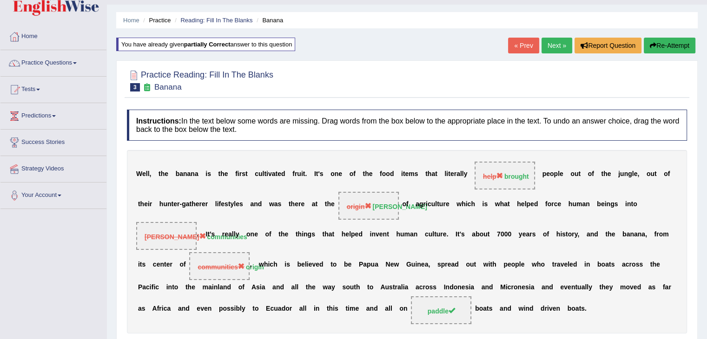
scroll to position [14, 0]
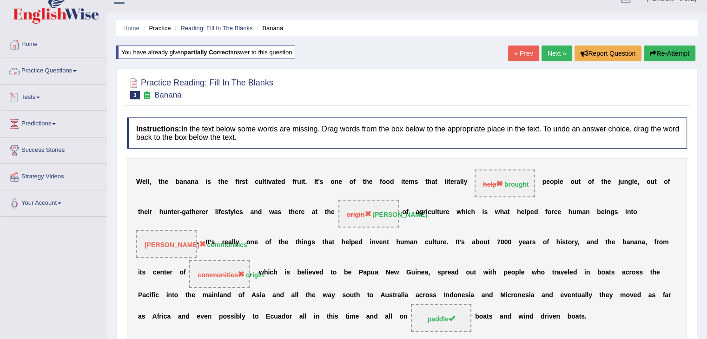
click at [63, 74] on link "Practice Questions" at bounding box center [53, 69] width 106 height 23
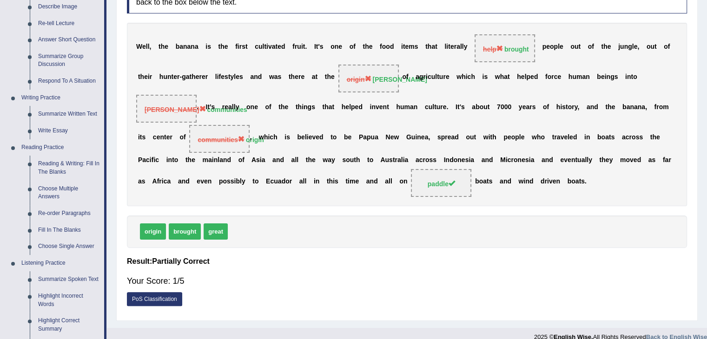
scroll to position [151, 0]
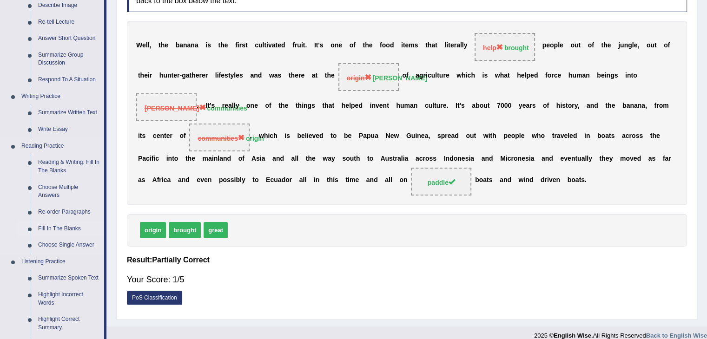
click at [71, 229] on link "Fill In The Blanks" at bounding box center [69, 229] width 70 height 17
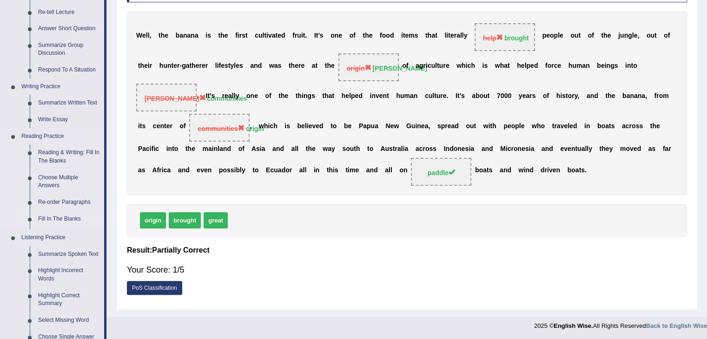
scroll to position [369, 0]
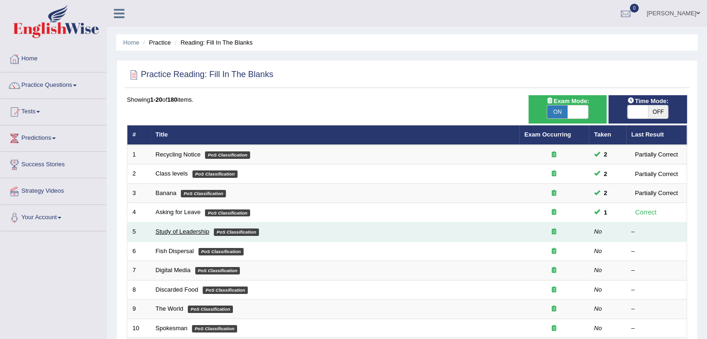
click at [190, 229] on link "Study of Leadership" at bounding box center [183, 231] width 54 height 7
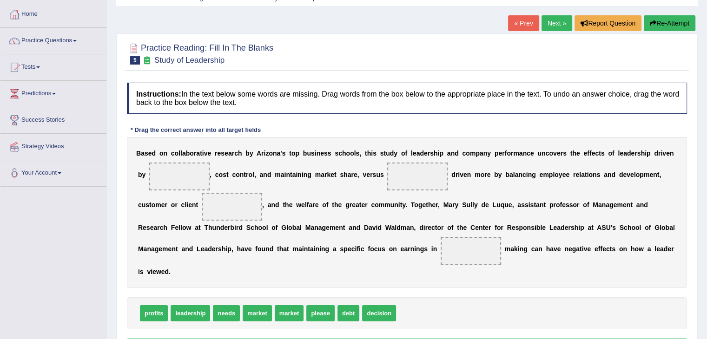
scroll to position [60, 0]
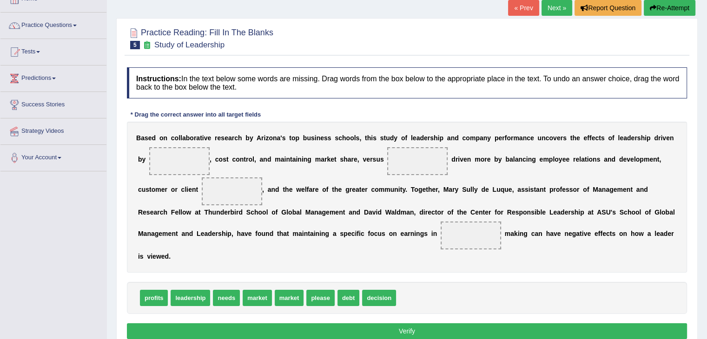
click at [223, 299] on span "needs" at bounding box center [226, 298] width 27 height 16
drag, startPoint x: 223, startPoint y: 299, endPoint x: 227, endPoint y: 191, distance: 108.4
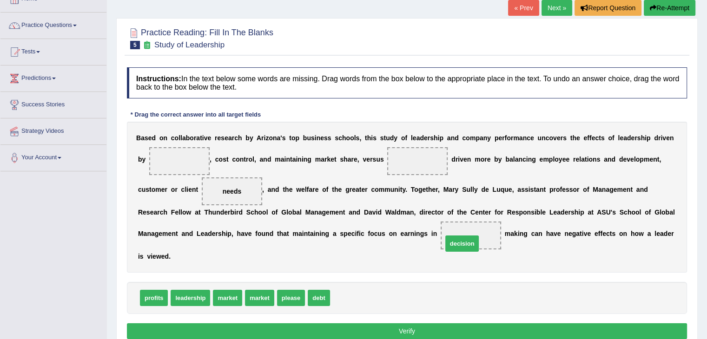
drag, startPoint x: 350, startPoint y: 297, endPoint x: 463, endPoint y: 241, distance: 126.0
drag, startPoint x: 193, startPoint y: 298, endPoint x: 178, endPoint y: 160, distance: 138.5
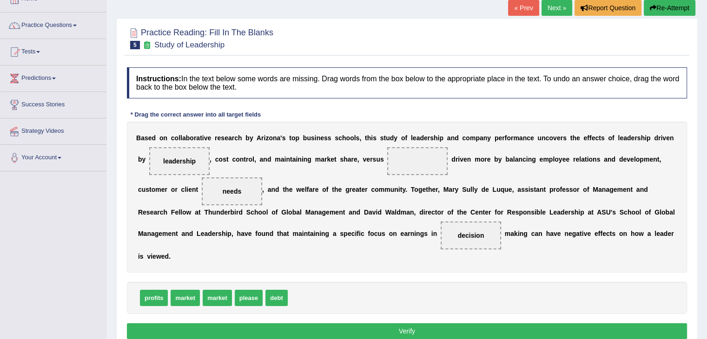
click at [178, 160] on span "leadership" at bounding box center [179, 161] width 33 height 7
drag, startPoint x: 178, startPoint y: 160, endPoint x: 295, endPoint y: 292, distance: 176.2
drag, startPoint x: 278, startPoint y: 297, endPoint x: 173, endPoint y: 166, distance: 167.7
drag, startPoint x: 157, startPoint y: 298, endPoint x: 406, endPoint y: 175, distance: 277.8
click at [403, 332] on button "Verify" at bounding box center [407, 332] width 560 height 16
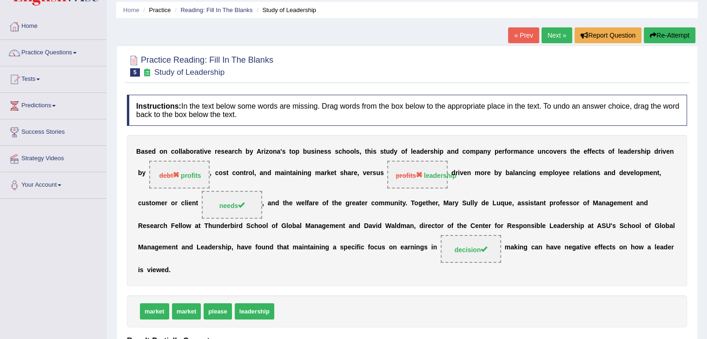
scroll to position [32, 0]
click at [556, 33] on link "Next »" at bounding box center [557, 36] width 31 height 16
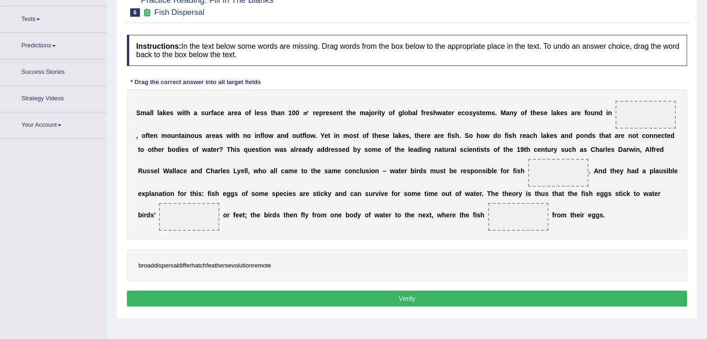
scroll to position [105, 0]
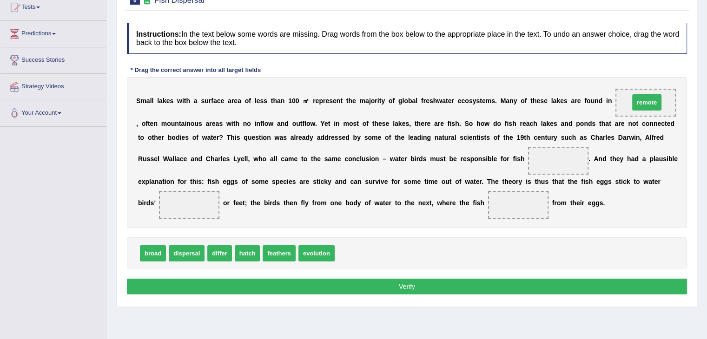
drag, startPoint x: 349, startPoint y: 255, endPoint x: 654, endPoint y: 103, distance: 340.6
drag, startPoint x: 283, startPoint y: 251, endPoint x: 186, endPoint y: 199, distance: 109.6
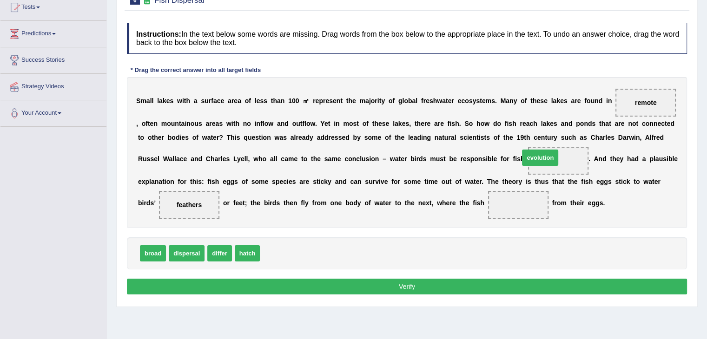
drag, startPoint x: 274, startPoint y: 253, endPoint x: 559, endPoint y: 158, distance: 300.4
drag, startPoint x: 244, startPoint y: 255, endPoint x: 527, endPoint y: 203, distance: 287.3
click at [423, 289] on button "Verify" at bounding box center [407, 287] width 560 height 16
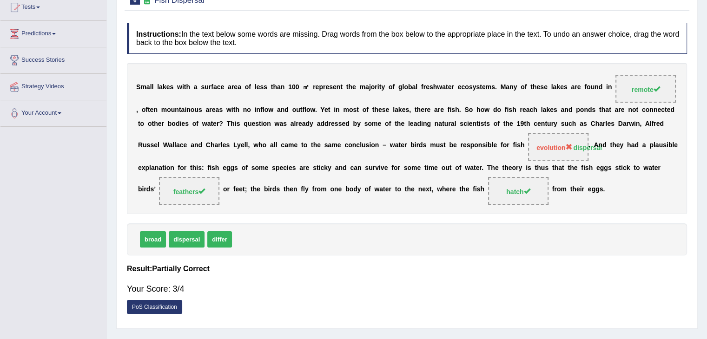
scroll to position [0, 0]
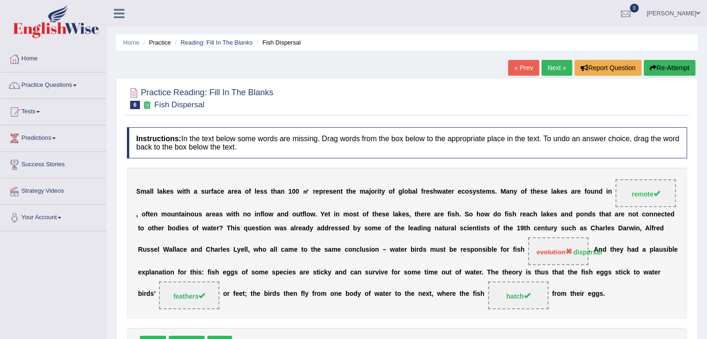
click at [563, 65] on link "Next »" at bounding box center [557, 68] width 31 height 16
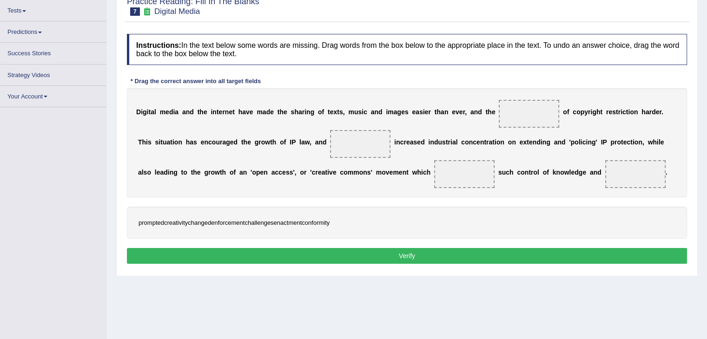
scroll to position [101, 0]
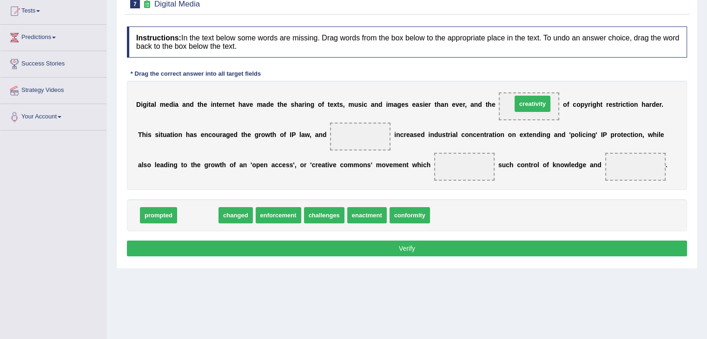
drag, startPoint x: 199, startPoint y: 215, endPoint x: 534, endPoint y: 103, distance: 352.4
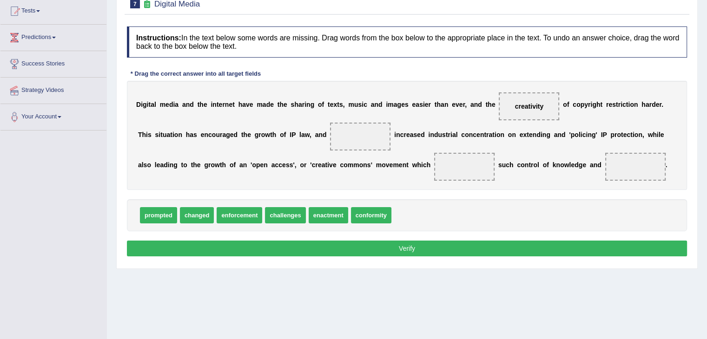
click at [354, 136] on span at bounding box center [360, 137] width 60 height 28
click at [348, 135] on span at bounding box center [360, 137] width 60 height 28
drag, startPoint x: 286, startPoint y: 210, endPoint x: 475, endPoint y: 172, distance: 192.0
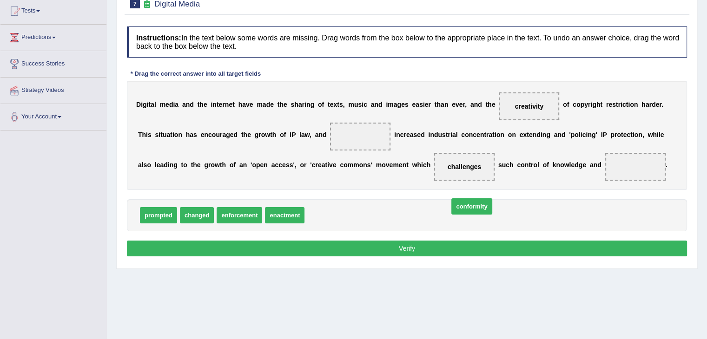
drag, startPoint x: 324, startPoint y: 212, endPoint x: 525, endPoint y: 203, distance: 201.9
drag, startPoint x: 327, startPoint y: 217, endPoint x: 352, endPoint y: 146, distance: 75.0
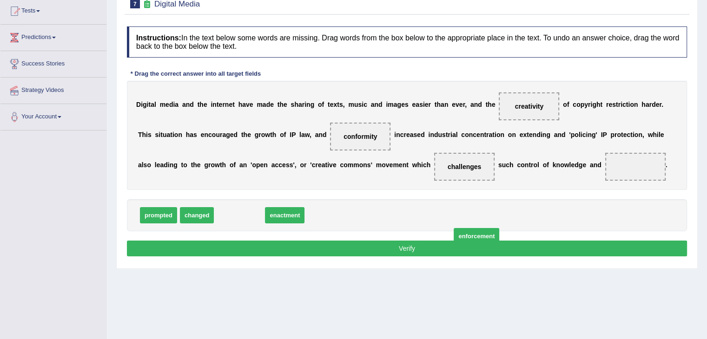
drag, startPoint x: 227, startPoint y: 216, endPoint x: 491, endPoint y: 234, distance: 265.2
drag, startPoint x: 238, startPoint y: 218, endPoint x: 658, endPoint y: 179, distance: 421.2
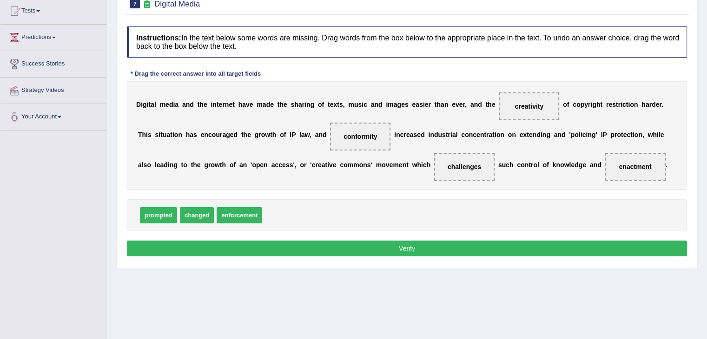
click at [523, 244] on button "Verify" at bounding box center [407, 249] width 560 height 16
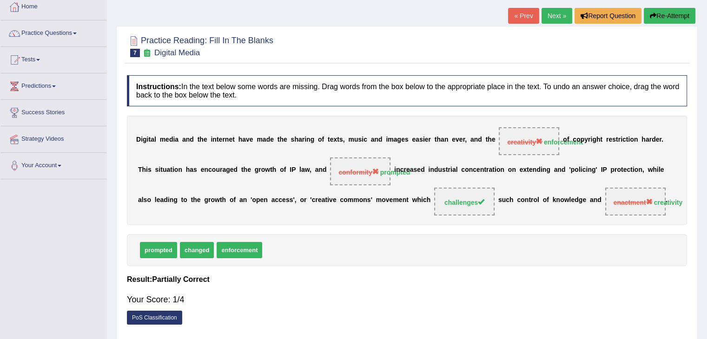
scroll to position [49, 0]
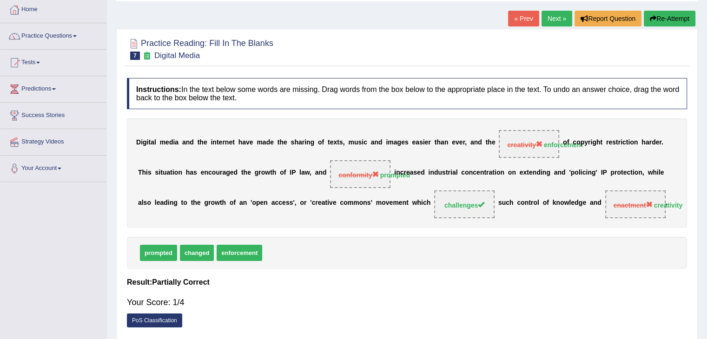
click at [547, 22] on link "Next »" at bounding box center [557, 19] width 31 height 16
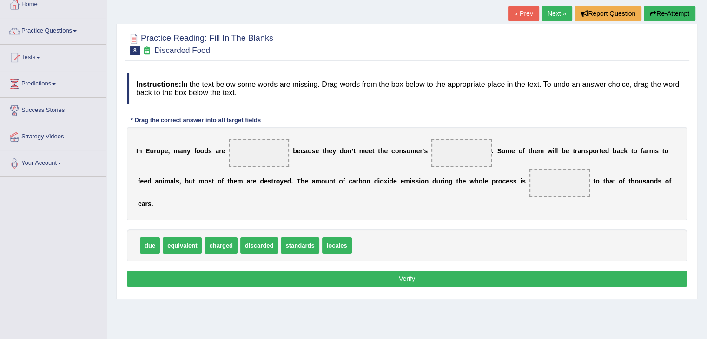
scroll to position [61, 0]
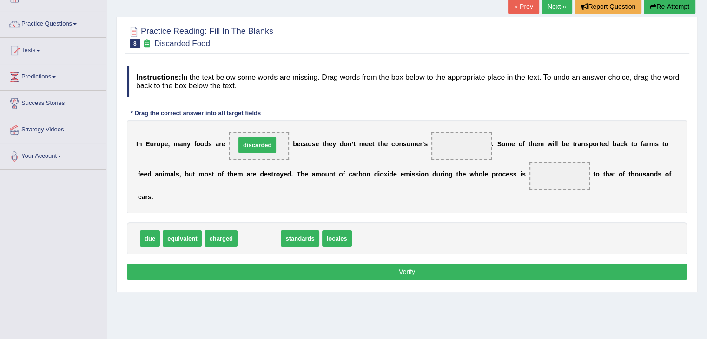
drag, startPoint x: 258, startPoint y: 240, endPoint x: 257, endPoint y: 146, distance: 93.5
drag, startPoint x: 262, startPoint y: 238, endPoint x: 435, endPoint y: 155, distance: 191.7
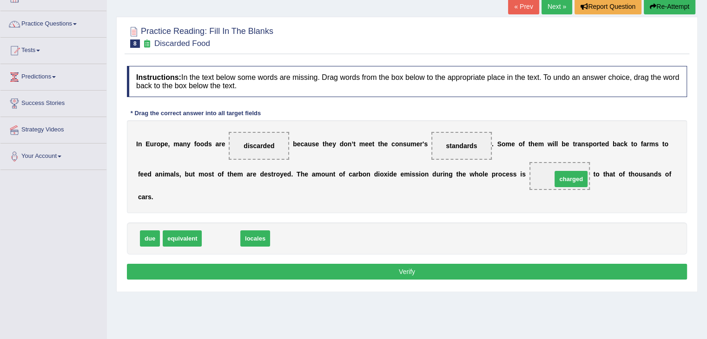
drag, startPoint x: 221, startPoint y: 238, endPoint x: 576, endPoint y: 179, distance: 359.3
click at [392, 270] on button "Verify" at bounding box center [407, 272] width 560 height 16
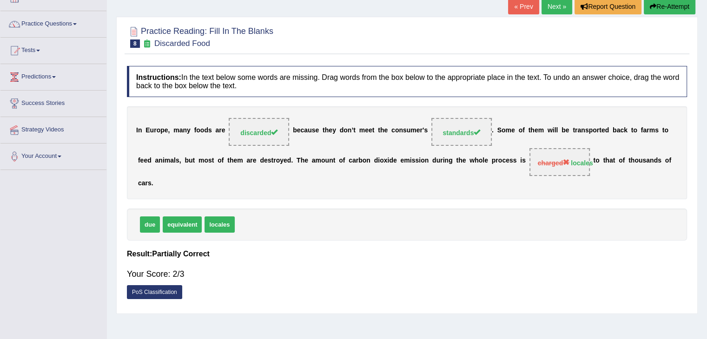
drag, startPoint x: 225, startPoint y: 222, endPoint x: 584, endPoint y: 177, distance: 361.3
click at [584, 177] on div "Instructions: In the text below some words are missing. Drag words from the box…" at bounding box center [407, 185] width 565 height 248
click at [550, 10] on link "Next »" at bounding box center [557, 7] width 31 height 16
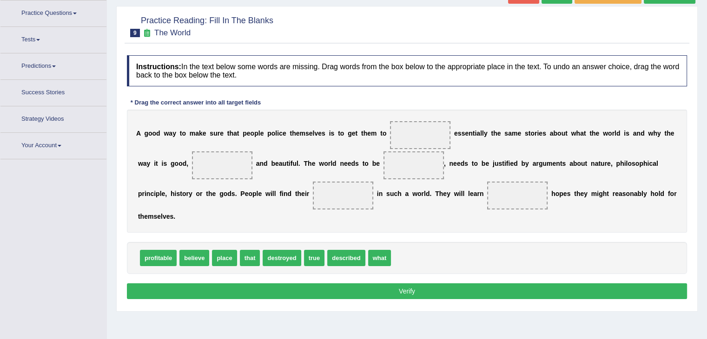
scroll to position [79, 0]
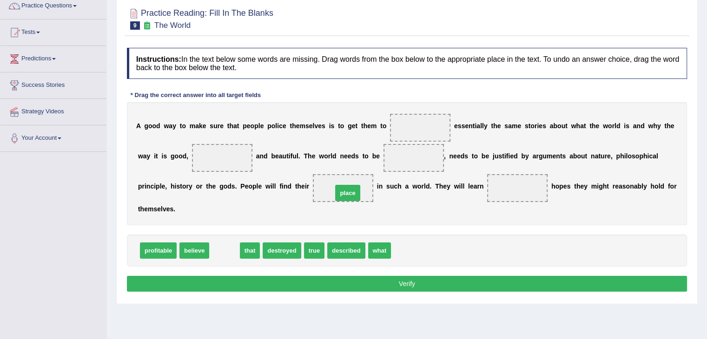
drag, startPoint x: 224, startPoint y: 249, endPoint x: 346, endPoint y: 190, distance: 135.4
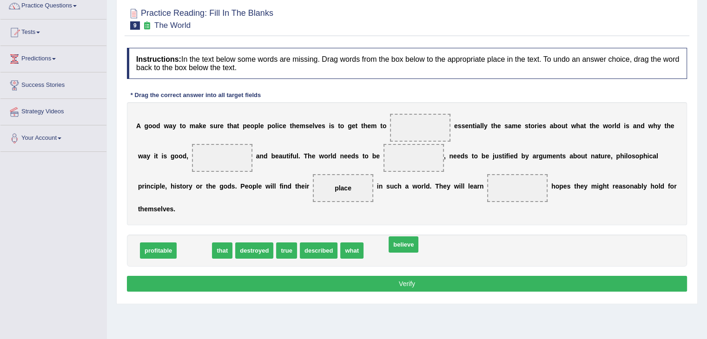
drag, startPoint x: 190, startPoint y: 248, endPoint x: 339, endPoint y: 250, distance: 149.2
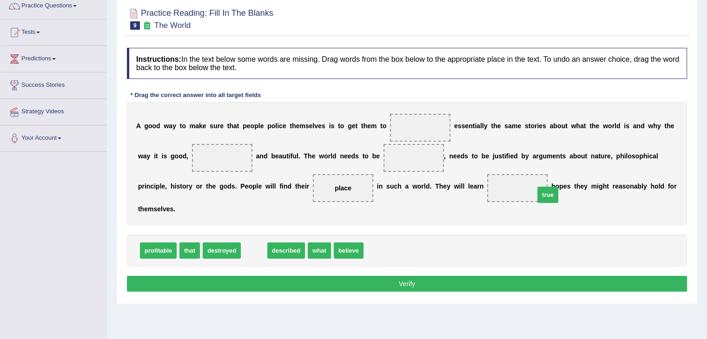
drag, startPoint x: 254, startPoint y: 248, endPoint x: 532, endPoint y: 190, distance: 284.0
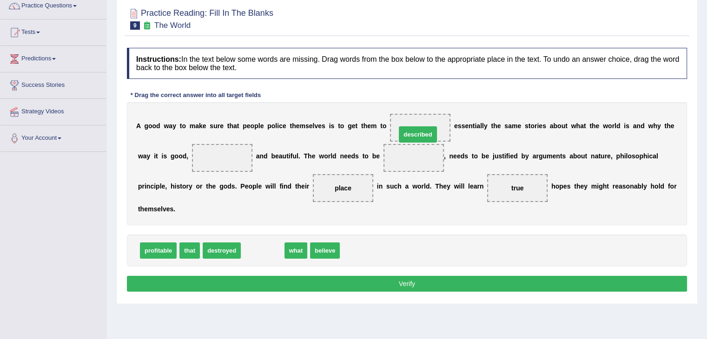
drag, startPoint x: 266, startPoint y: 252, endPoint x: 420, endPoint y: 133, distance: 194.3
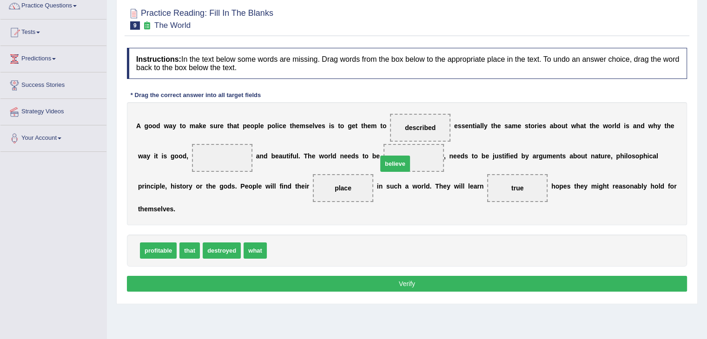
drag, startPoint x: 280, startPoint y: 252, endPoint x: 411, endPoint y: 162, distance: 159.0
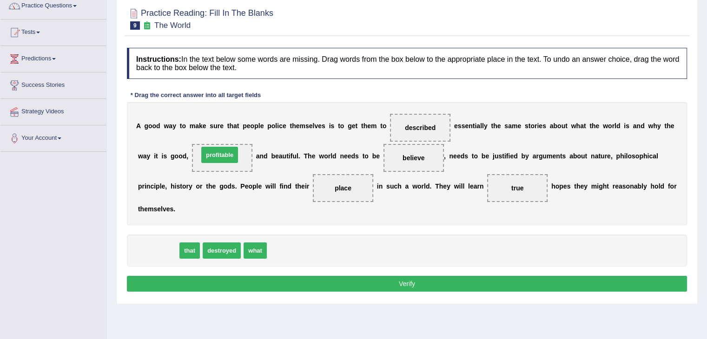
drag, startPoint x: 160, startPoint y: 248, endPoint x: 224, endPoint y: 154, distance: 113.2
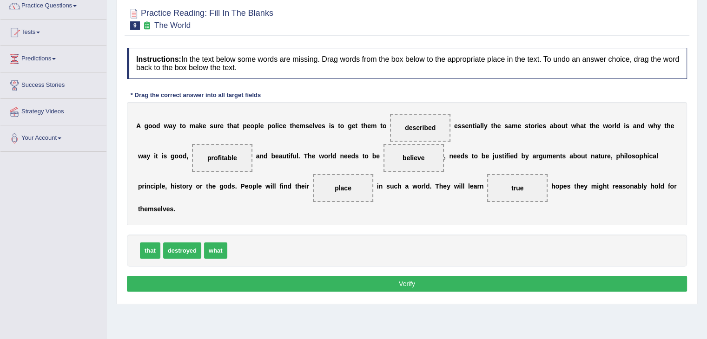
click at [333, 281] on button "Verify" at bounding box center [407, 284] width 560 height 16
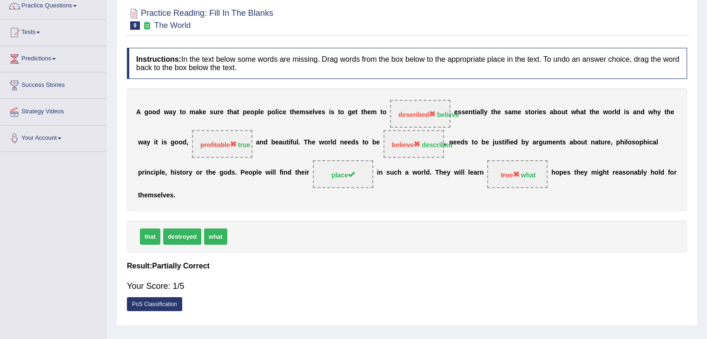
scroll to position [0, 0]
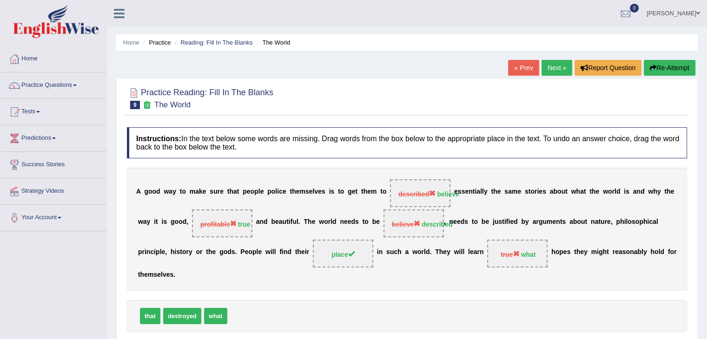
click at [560, 69] on link "Next »" at bounding box center [557, 68] width 31 height 16
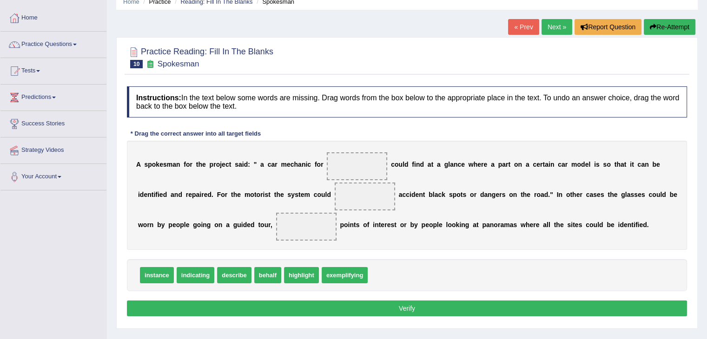
scroll to position [53, 0]
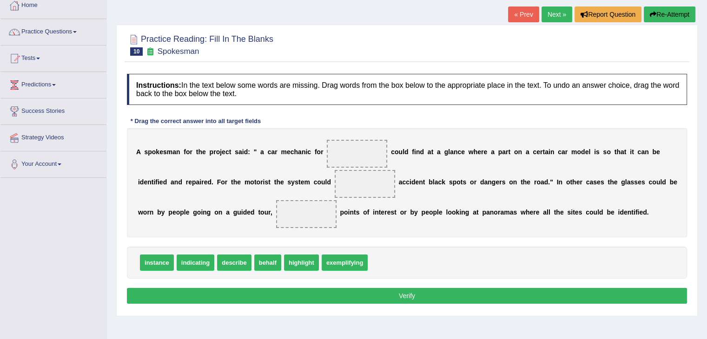
click at [482, 291] on button "Verify" at bounding box center [407, 296] width 560 height 16
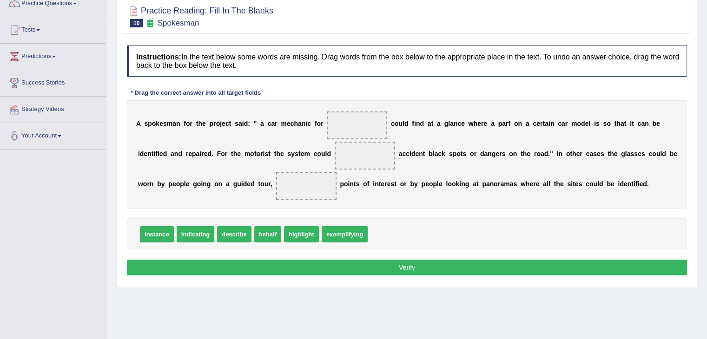
scroll to position [74, 0]
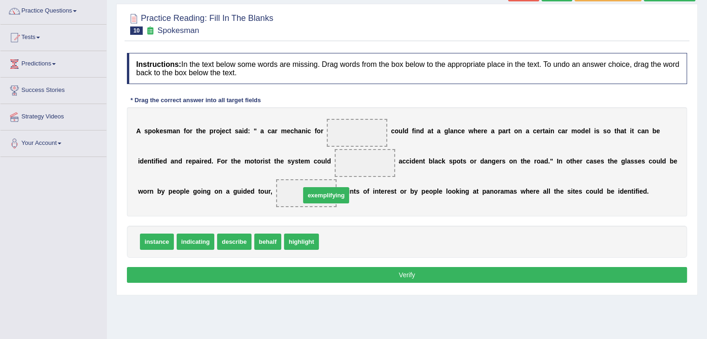
drag, startPoint x: 351, startPoint y: 245, endPoint x: 322, endPoint y: 196, distance: 56.3
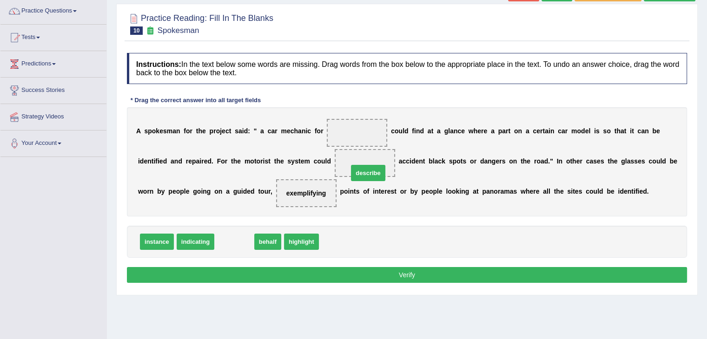
drag, startPoint x: 227, startPoint y: 244, endPoint x: 360, endPoint y: 175, distance: 149.7
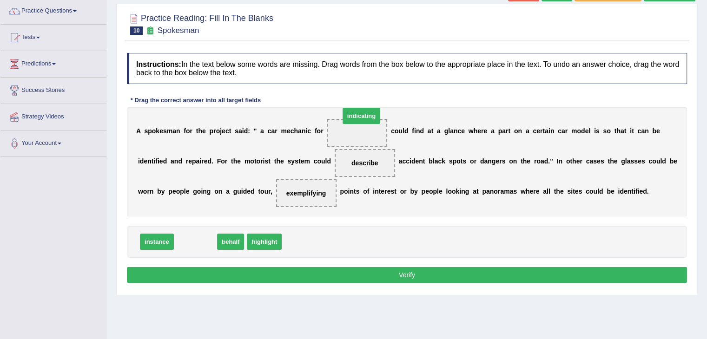
drag, startPoint x: 193, startPoint y: 242, endPoint x: 359, endPoint y: 125, distance: 203.2
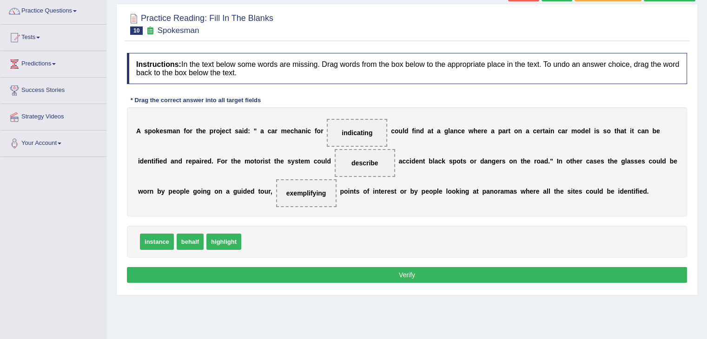
click at [370, 267] on button "Verify" at bounding box center [407, 275] width 560 height 16
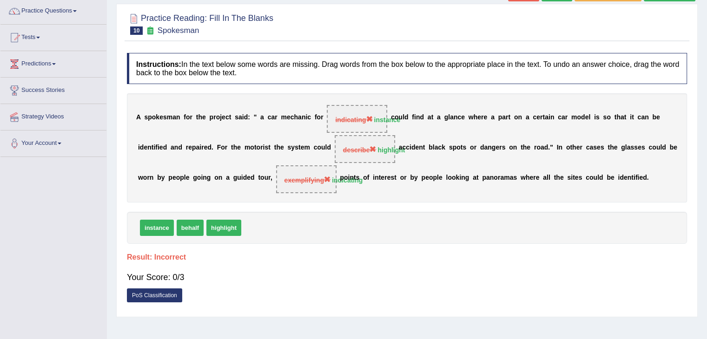
scroll to position [0, 0]
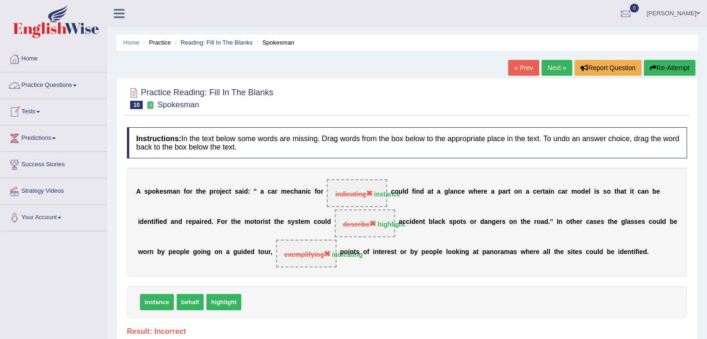
click at [50, 88] on link "Practice Questions" at bounding box center [53, 84] width 106 height 23
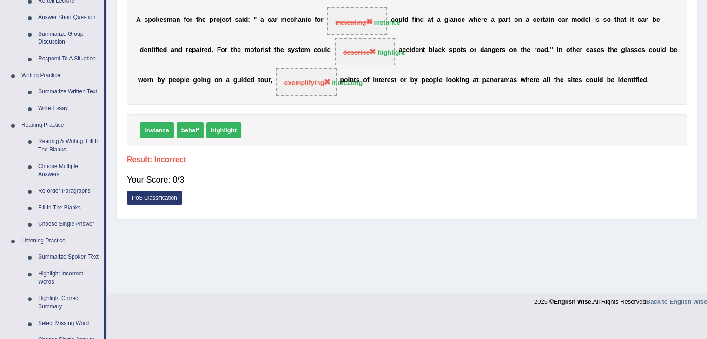
scroll to position [185, 0]
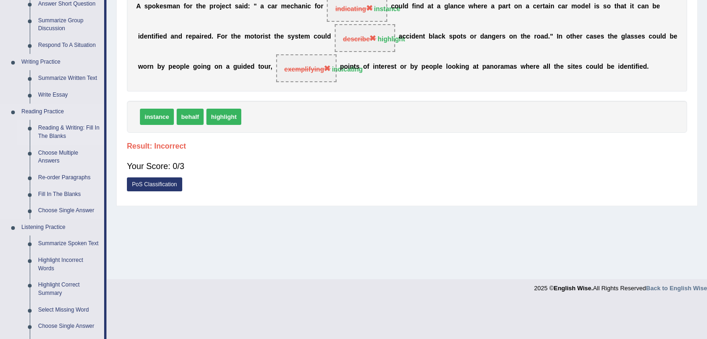
click at [88, 126] on link "Reading & Writing: Fill In The Blanks" at bounding box center [69, 132] width 70 height 25
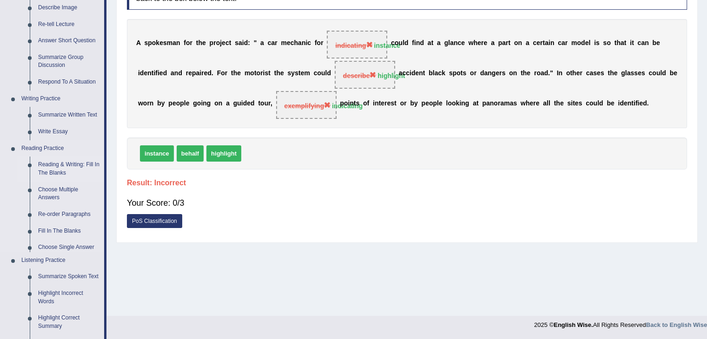
scroll to position [374, 0]
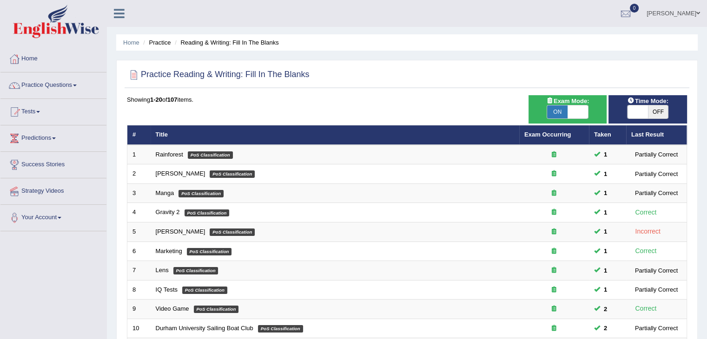
drag, startPoint x: 705, startPoint y: 114, endPoint x: 714, endPoint y: 113, distance: 8.9
click at [707, 113] on html "Toggle navigation Home Practice Questions Speaking Practice Read Aloud Repeat S…" at bounding box center [353, 169] width 707 height 339
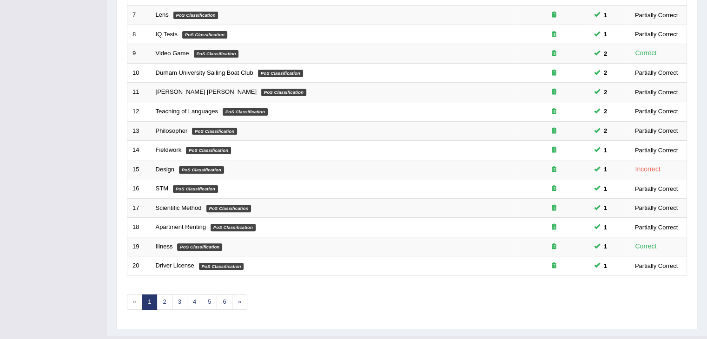
scroll to position [273, 0]
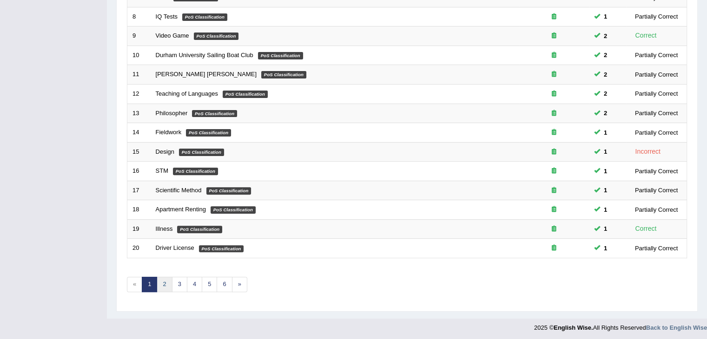
click at [163, 283] on link "2" at bounding box center [164, 284] width 15 height 15
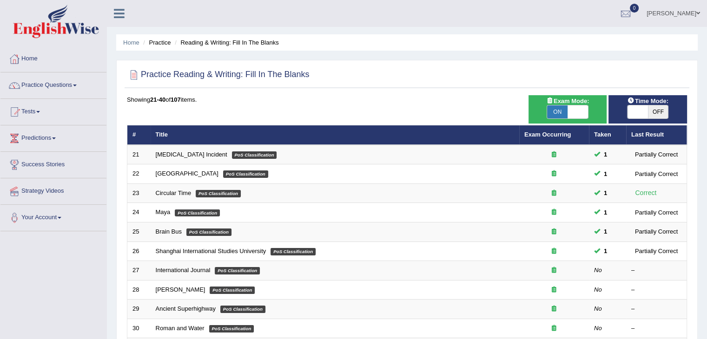
scroll to position [126, 0]
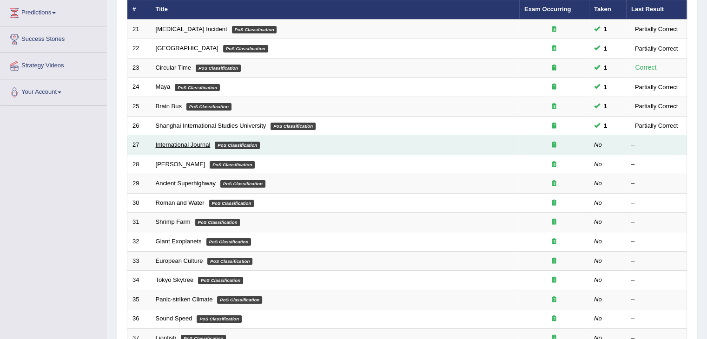
click at [193, 144] on link "International Journal" at bounding box center [183, 144] width 55 height 7
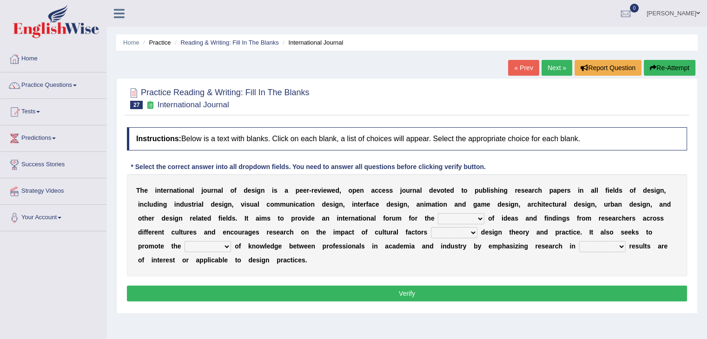
click at [470, 217] on select "infliction change exchange occurence" at bounding box center [461, 218] width 46 height 11
select select "exchange"
click at [438, 213] on select "infliction change exchange occurence" at bounding box center [461, 218] width 46 height 11
click at [460, 231] on select "on without inside at" at bounding box center [454, 232] width 46 height 11
click at [529, 271] on div "T h e i n t e r n a t i o n a l j o u r n a l o f d e s i g n i s a p e e r - r…" at bounding box center [407, 225] width 560 height 102
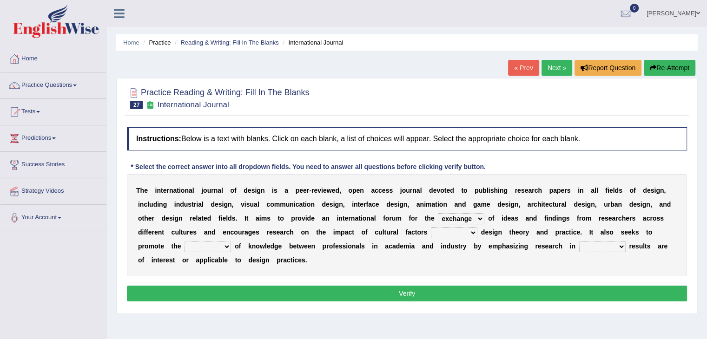
click at [604, 244] on select "the which that what" at bounding box center [602, 246] width 46 height 11
click at [218, 248] on select "overlap transplant transfer estimation" at bounding box center [208, 246] width 46 height 11
select select "transfer"
click at [185, 241] on select "overlap transplant transfer estimation" at bounding box center [208, 246] width 46 height 11
click at [608, 244] on select "the which that what" at bounding box center [602, 246] width 46 height 11
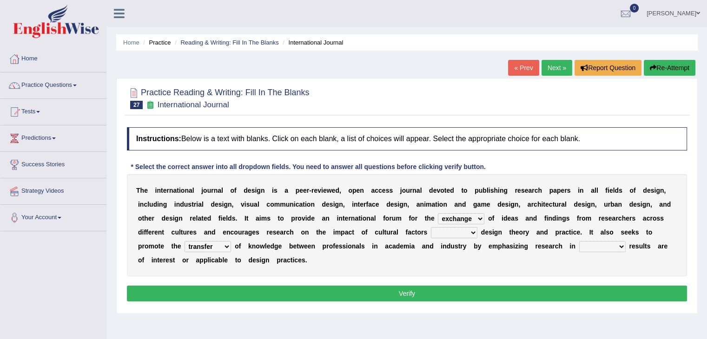
select select "which"
click at [579, 241] on select "the which that what" at bounding box center [602, 246] width 46 height 11
click at [459, 231] on select "on without inside at" at bounding box center [454, 232] width 46 height 11
select select "on"
click at [431, 227] on select "on without inside at" at bounding box center [454, 232] width 46 height 11
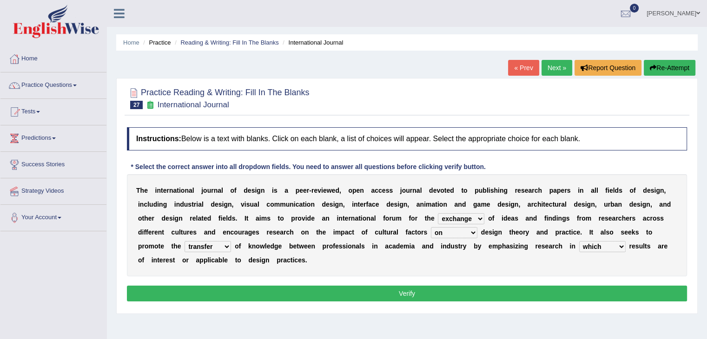
click at [432, 296] on button "Verify" at bounding box center [407, 294] width 560 height 16
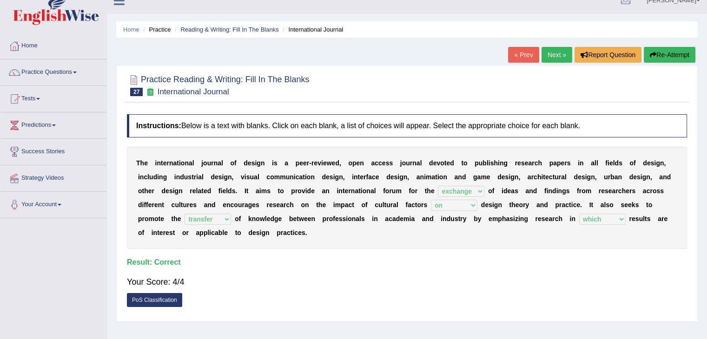
scroll to position [8, 0]
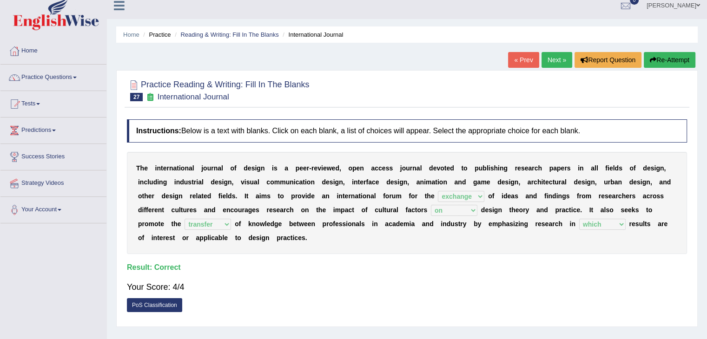
click at [557, 58] on link "Next »" at bounding box center [557, 60] width 31 height 16
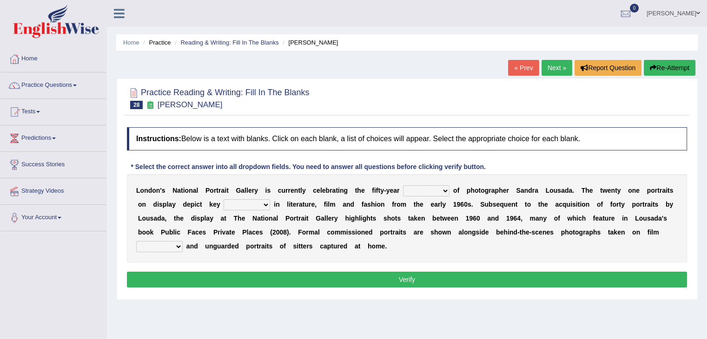
click at [421, 191] on select "invitation promotion training career" at bounding box center [426, 190] width 46 height 11
